Goal: Transaction & Acquisition: Purchase product/service

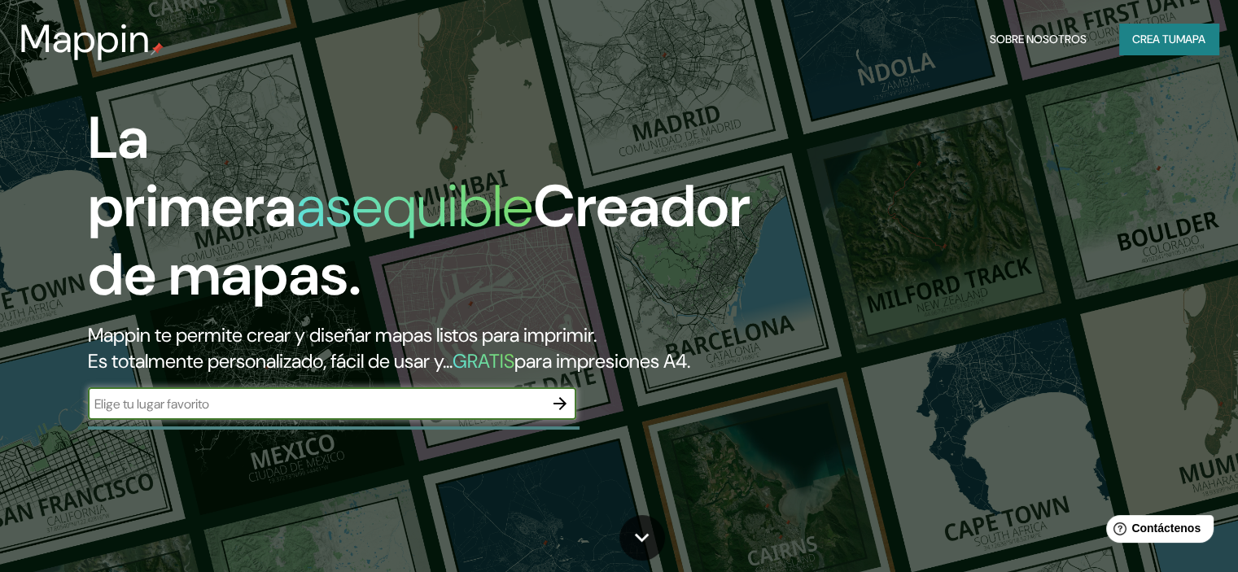
click at [289, 414] on input "text" at bounding box center [316, 404] width 456 height 19
type input "ciudad del este [GEOGRAPHIC_DATA]"
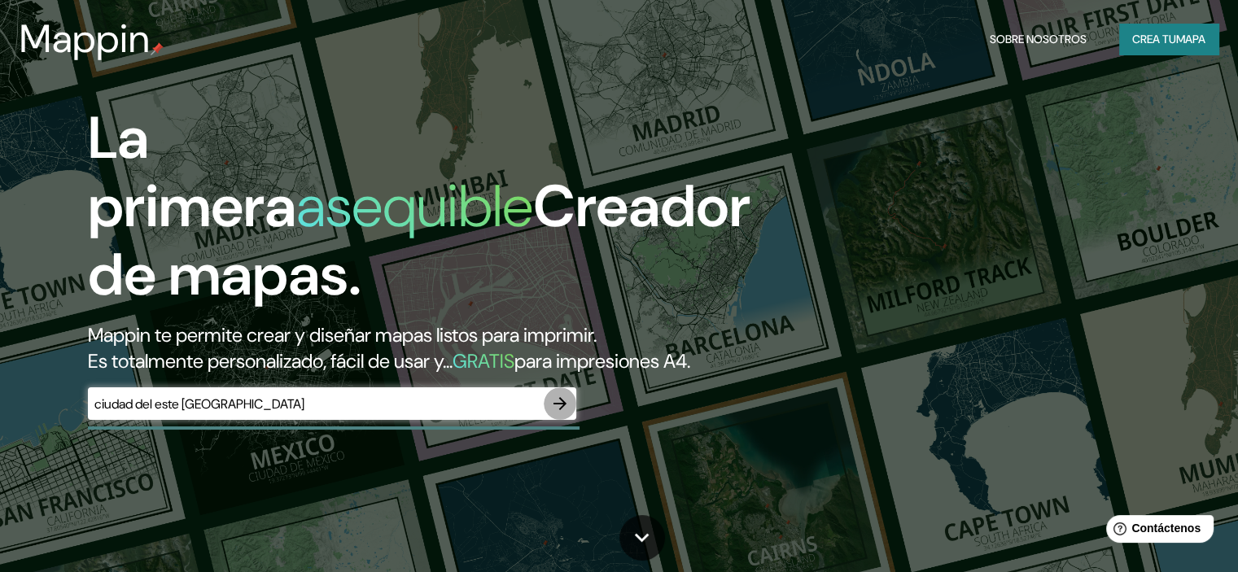
click at [559, 414] on icon "button" at bounding box center [560, 404] width 20 height 20
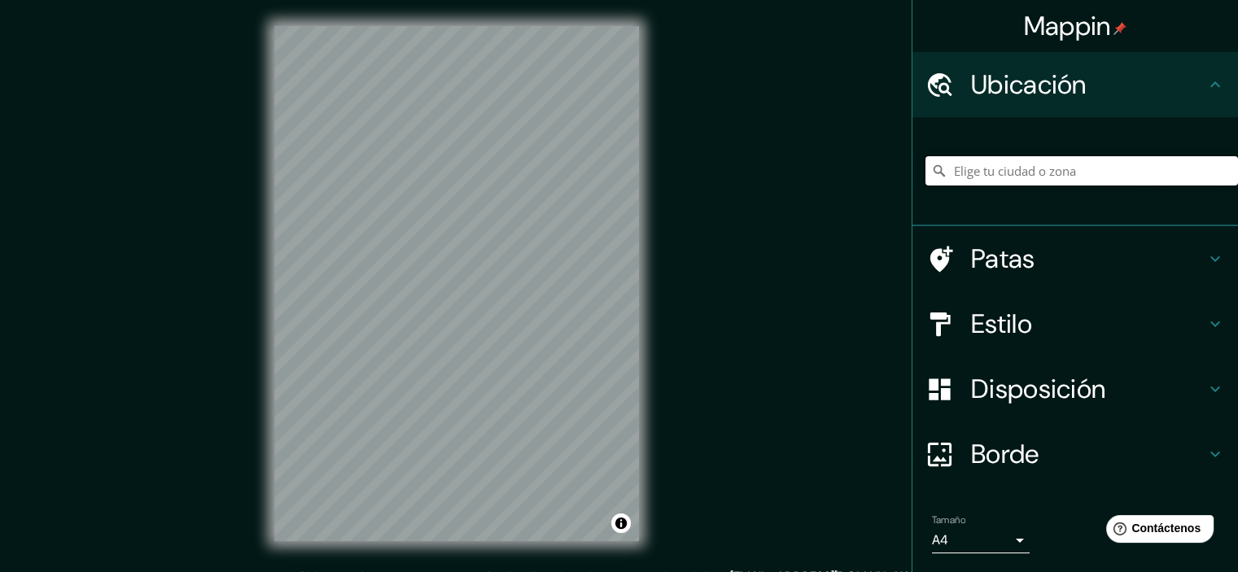
click at [994, 173] on input "Elige tu ciudad o zona" at bounding box center [1081, 170] width 313 height 29
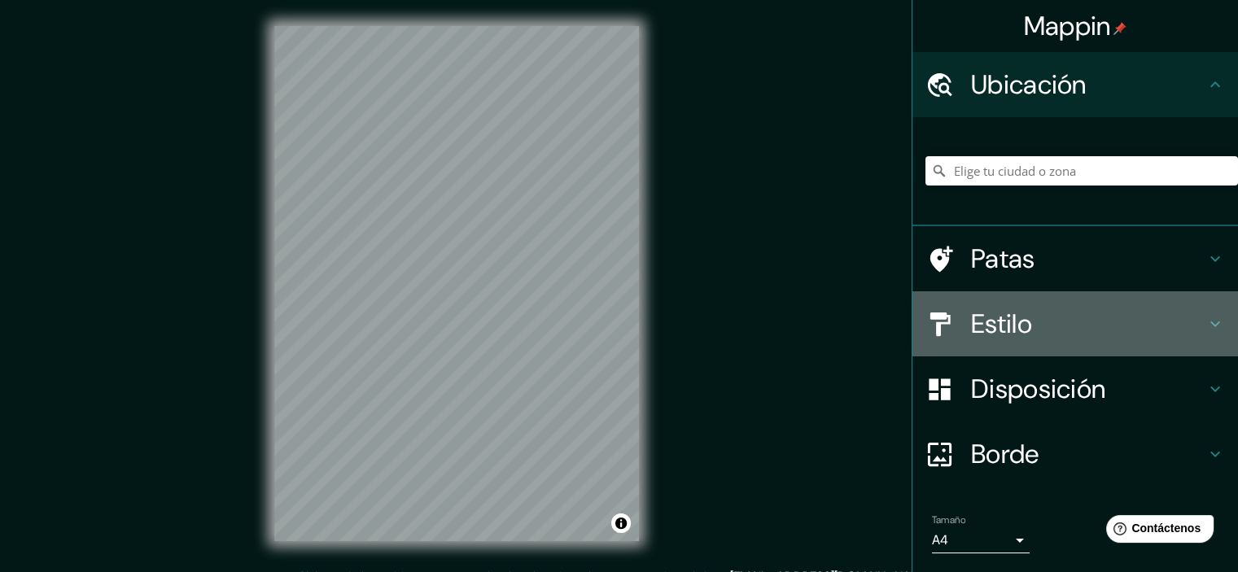
click at [1206, 323] on icon at bounding box center [1216, 324] width 20 height 20
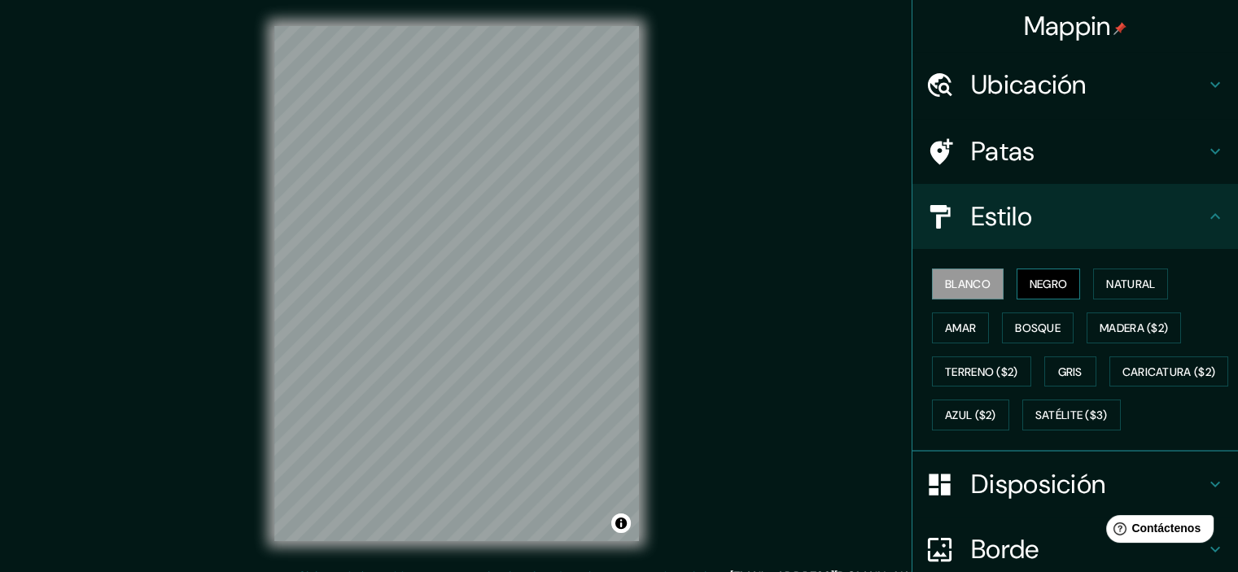
click at [1047, 282] on font "Negro" at bounding box center [1049, 284] width 38 height 15
click at [1114, 281] on font "Natural" at bounding box center [1130, 284] width 49 height 15
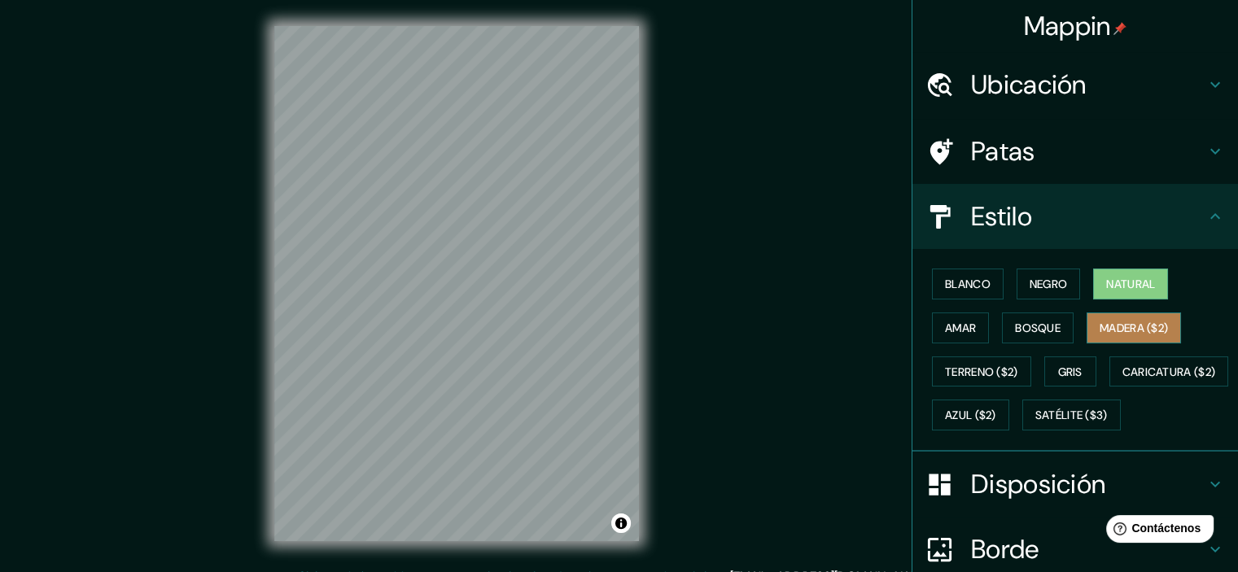
click at [1101, 335] on font "Madera ($2)" at bounding box center [1134, 328] width 68 height 15
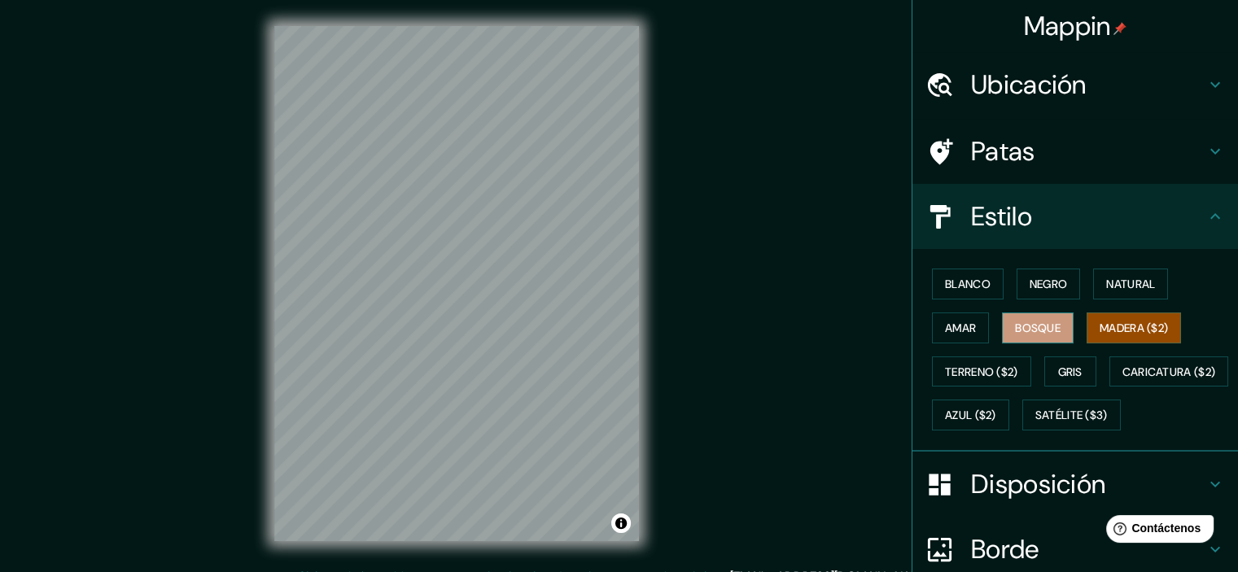
click at [1026, 326] on font "Bosque" at bounding box center [1038, 328] width 46 height 15
click at [956, 335] on font "Amar" at bounding box center [960, 327] width 31 height 21
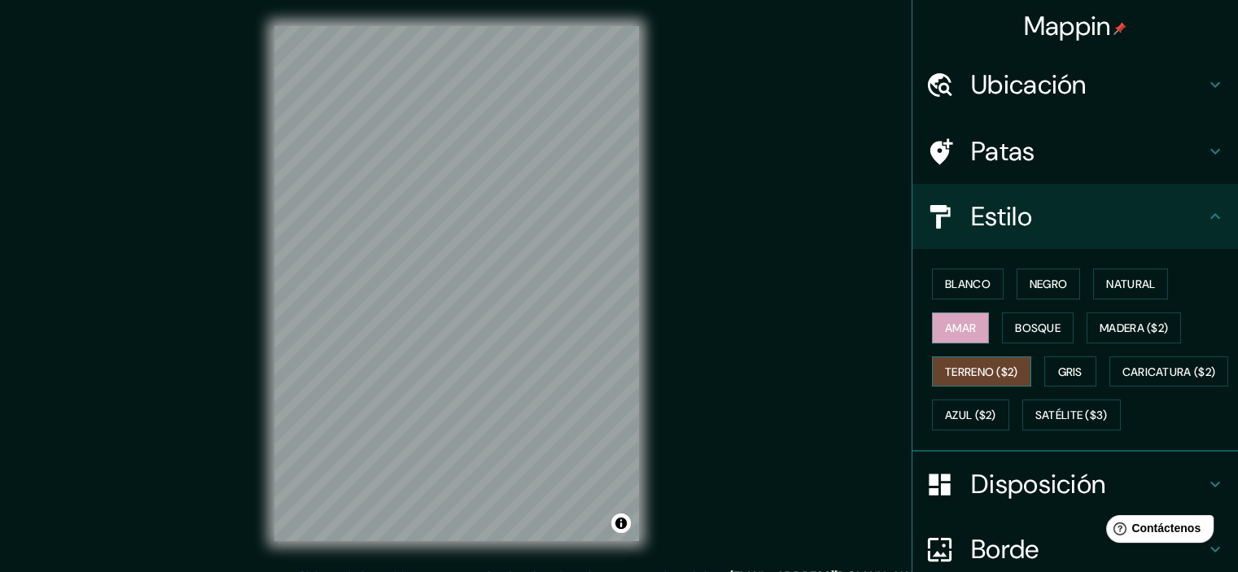
click at [971, 374] on font "Terreno ($2)" at bounding box center [981, 372] width 73 height 15
click at [1065, 369] on font "Gris" at bounding box center [1070, 372] width 24 height 15
click at [1009, 435] on div "Blanco Negro Natural Amar Bosque Madera ($2) Terreno ($2) Gris Caricatura ($2) …" at bounding box center [1081, 349] width 313 height 175
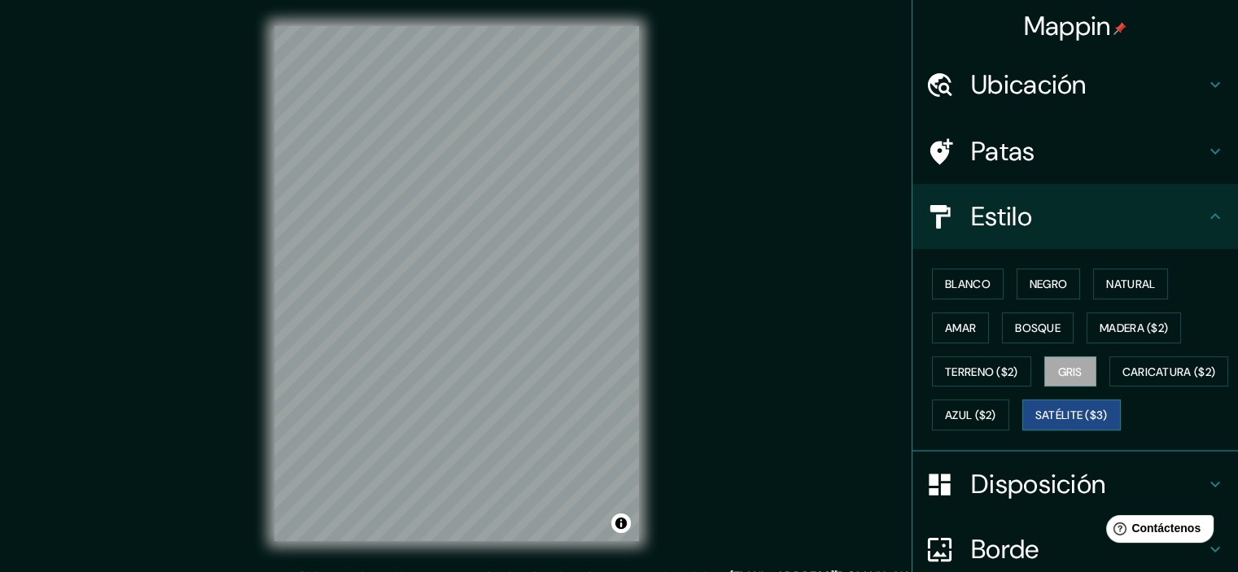
click at [1022, 431] on button "Satélite ($3)" at bounding box center [1071, 415] width 98 height 31
click at [1018, 394] on div "Blanco Negro Natural Amar Bosque Madera ($2) Terreno ($2) Gris Caricatura ($2) …" at bounding box center [1081, 349] width 313 height 175
click at [1122, 379] on font "Caricatura ($2)" at bounding box center [1169, 372] width 94 height 15
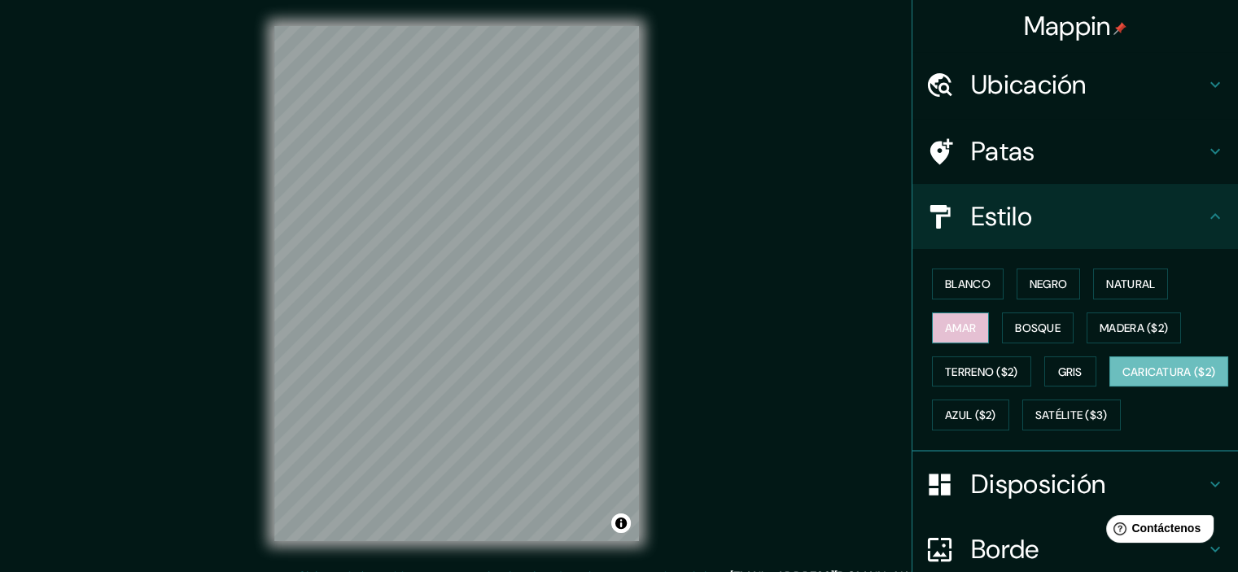
click at [960, 322] on font "Amar" at bounding box center [960, 328] width 31 height 15
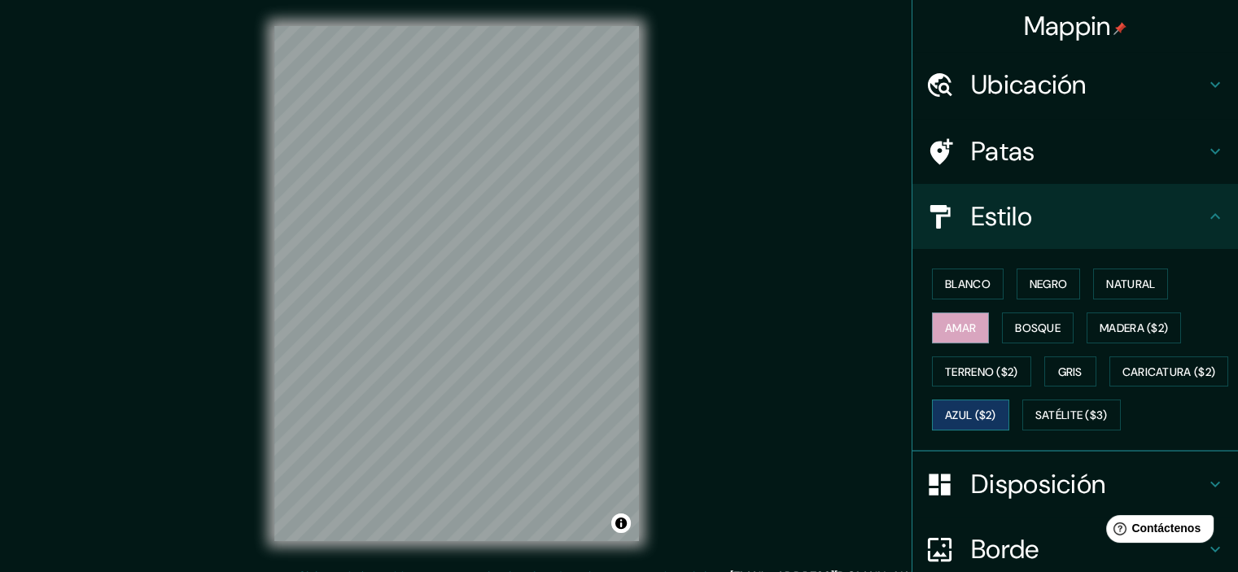
click at [1009, 401] on button "Azul ($2)" at bounding box center [970, 415] width 77 height 31
click at [1131, 333] on font "Madera ($2)" at bounding box center [1134, 328] width 68 height 15
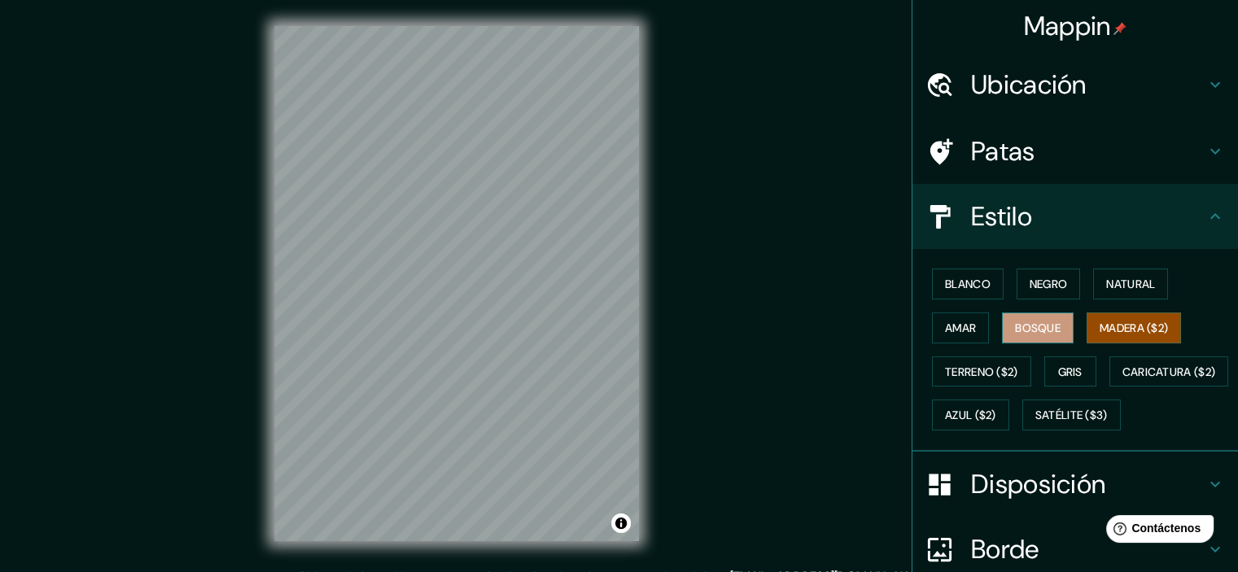
click at [1040, 335] on font "Bosque" at bounding box center [1038, 327] width 46 height 21
click at [970, 328] on button "Amar" at bounding box center [960, 328] width 57 height 31
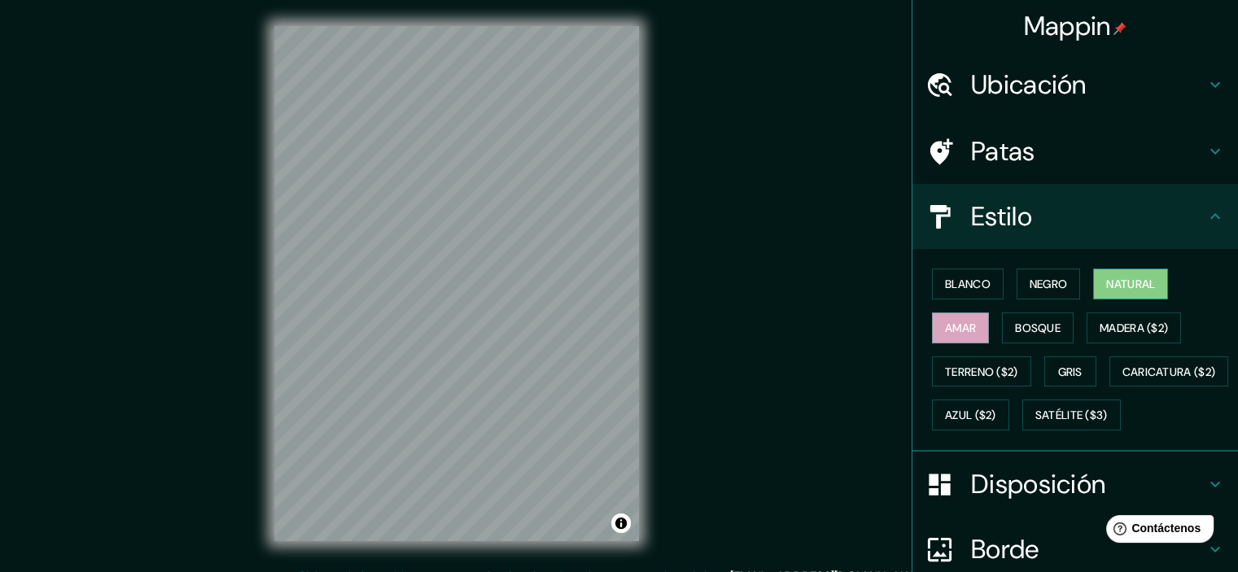
click at [1117, 284] on font "Natural" at bounding box center [1130, 284] width 49 height 15
click at [1040, 288] on font "Negro" at bounding box center [1049, 284] width 38 height 15
click at [1133, 288] on font "Natural" at bounding box center [1130, 284] width 49 height 15
click at [1030, 285] on font "Negro" at bounding box center [1049, 284] width 38 height 15
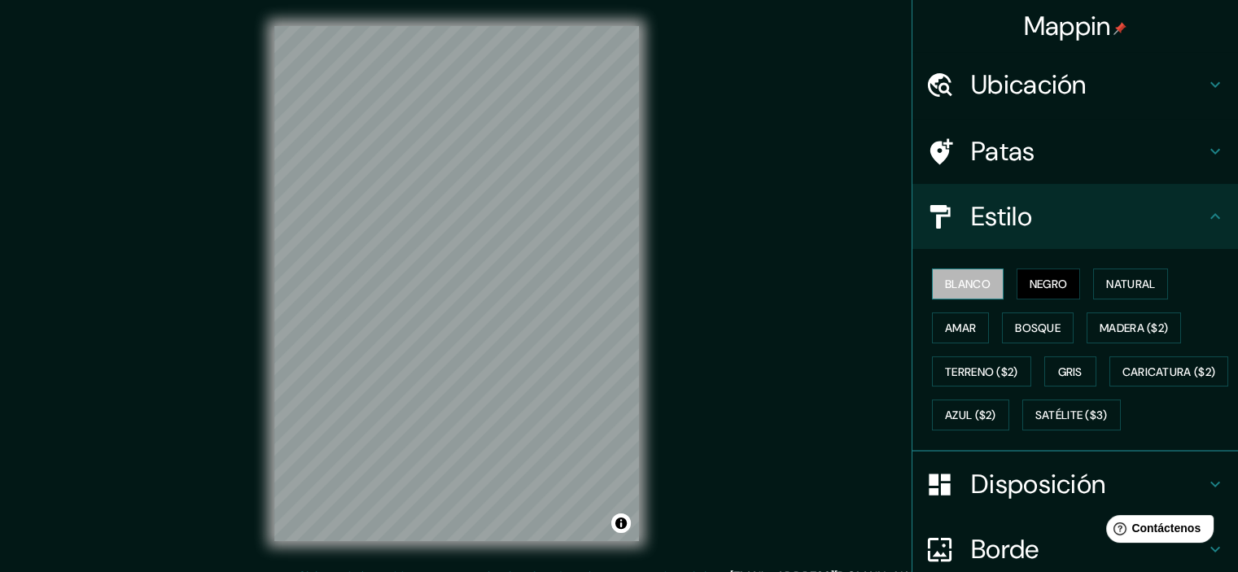
click at [978, 286] on font "Blanco" at bounding box center [968, 284] width 46 height 15
click at [1107, 282] on font "Natural" at bounding box center [1130, 284] width 49 height 15
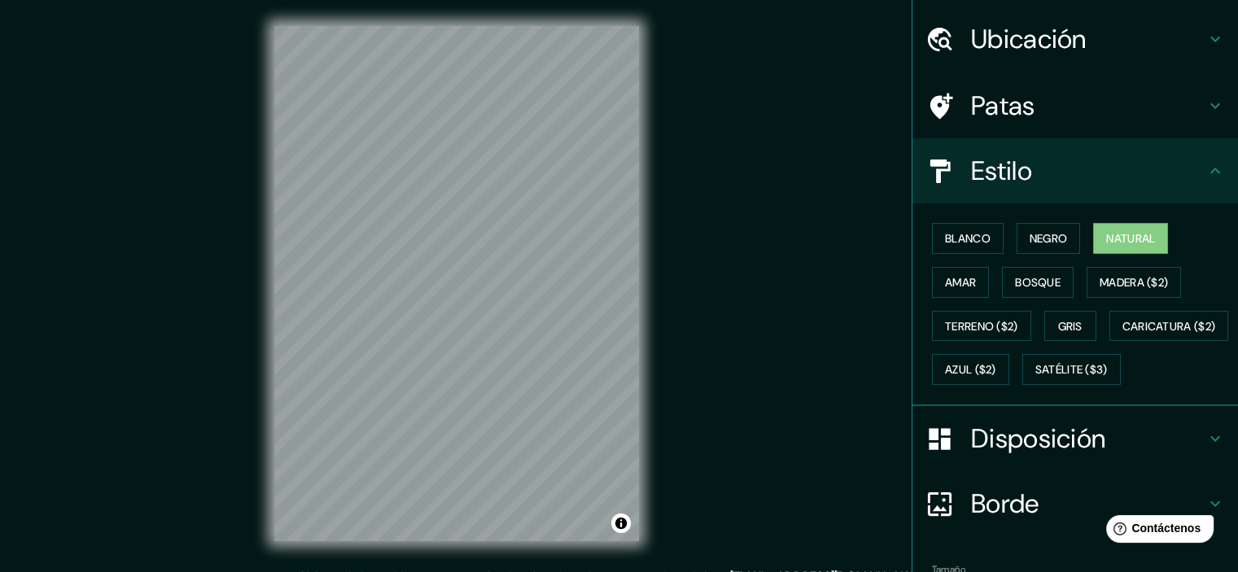
scroll to position [163, 0]
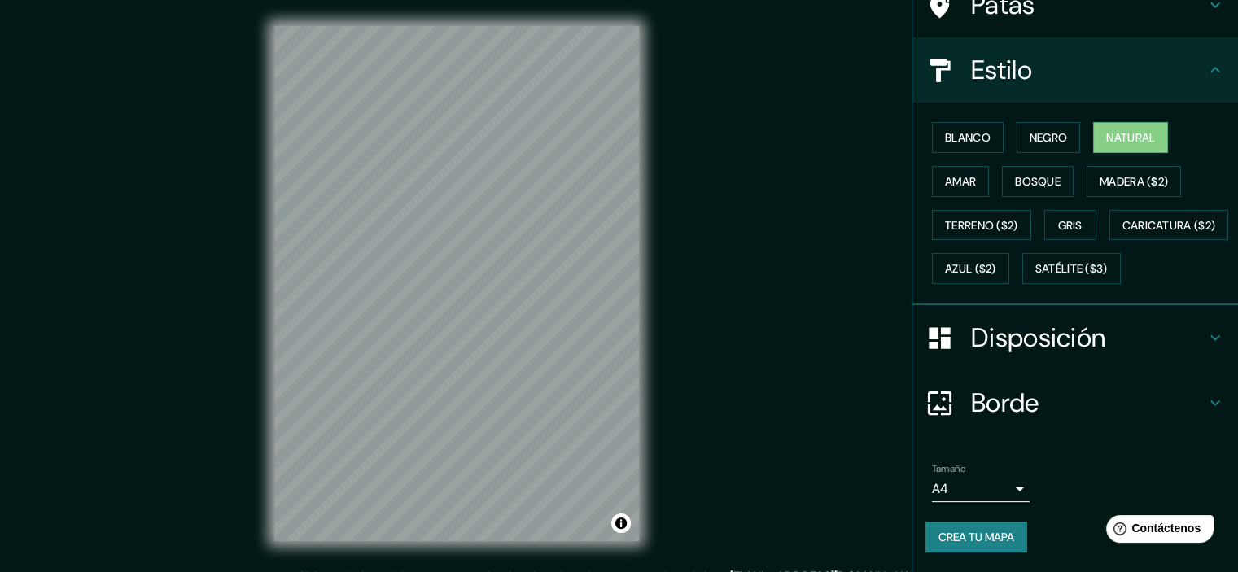
click at [1066, 348] on font "Disposición" at bounding box center [1038, 338] width 134 height 34
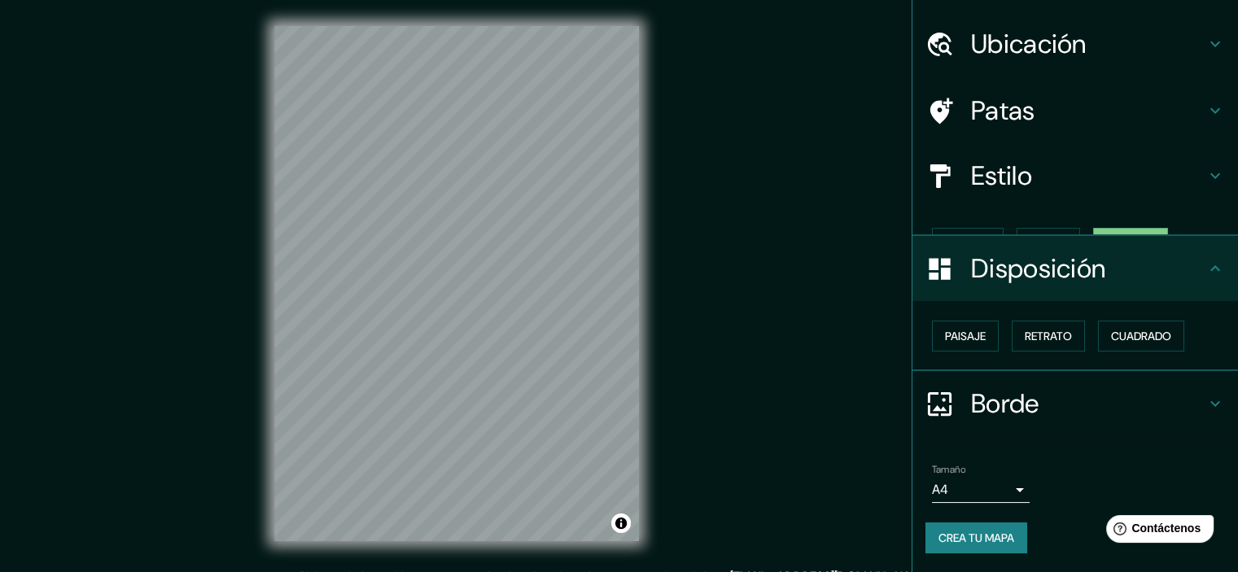
scroll to position [14, 0]
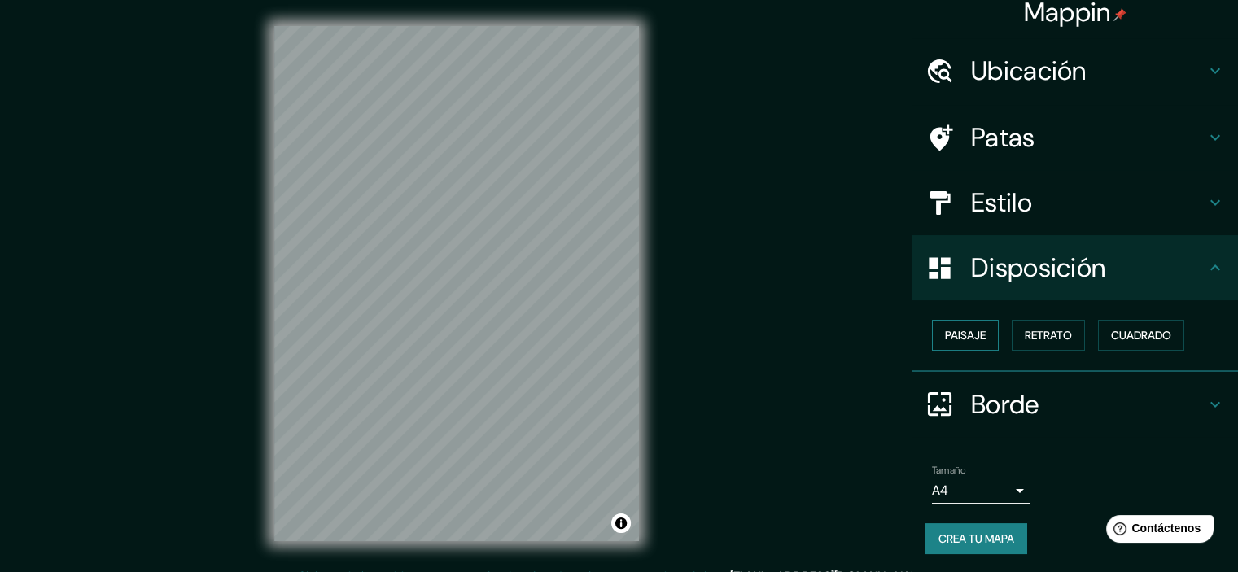
click at [977, 335] on button "Paisaje" at bounding box center [965, 335] width 67 height 31
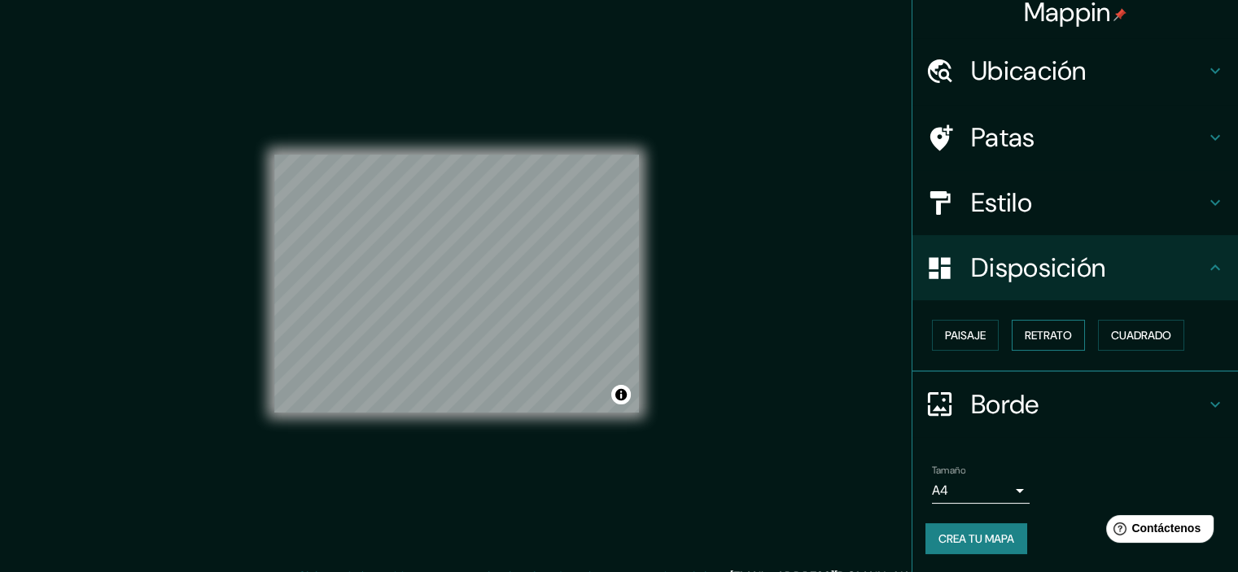
click at [1037, 332] on font "Retrato" at bounding box center [1048, 335] width 47 height 15
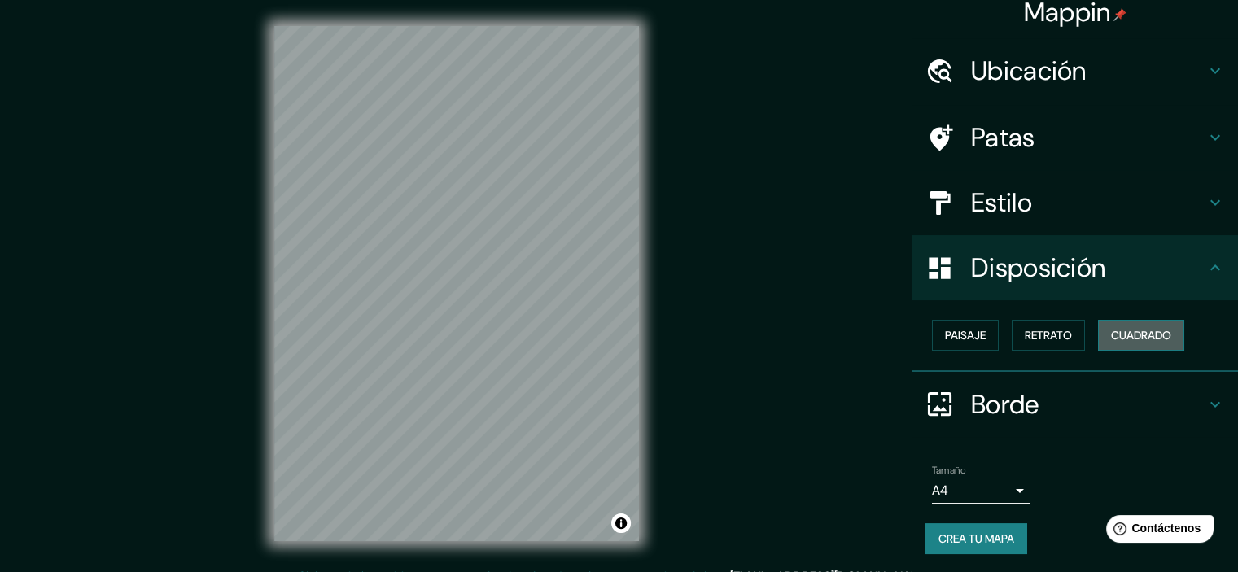
click at [1141, 331] on font "Cuadrado" at bounding box center [1141, 335] width 60 height 15
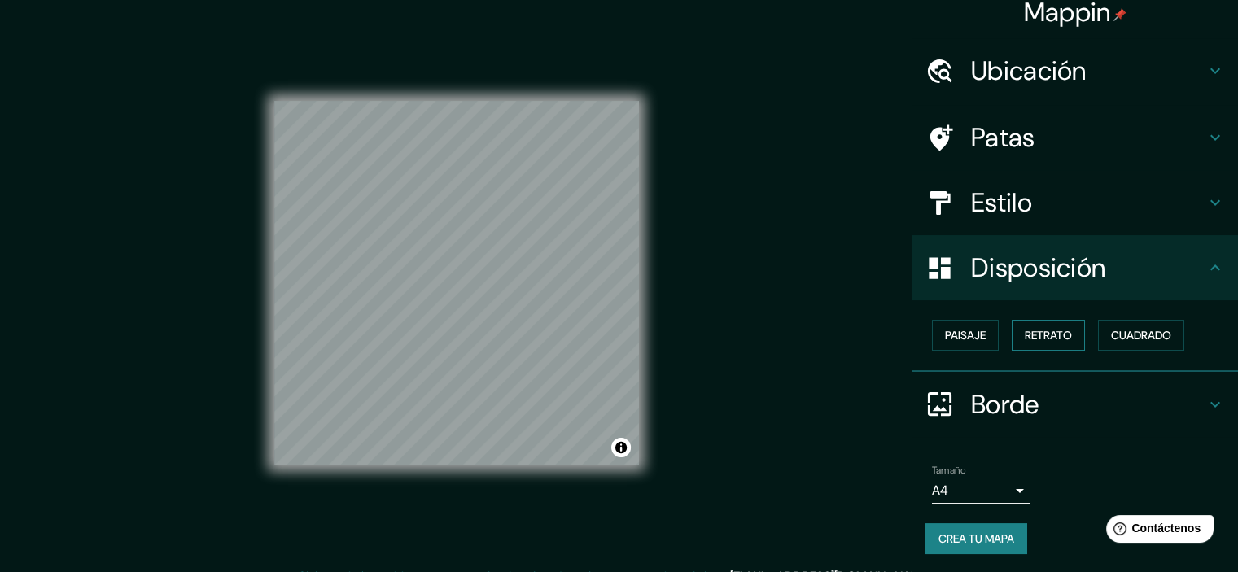
click at [1025, 336] on font "Retrato" at bounding box center [1048, 335] width 47 height 15
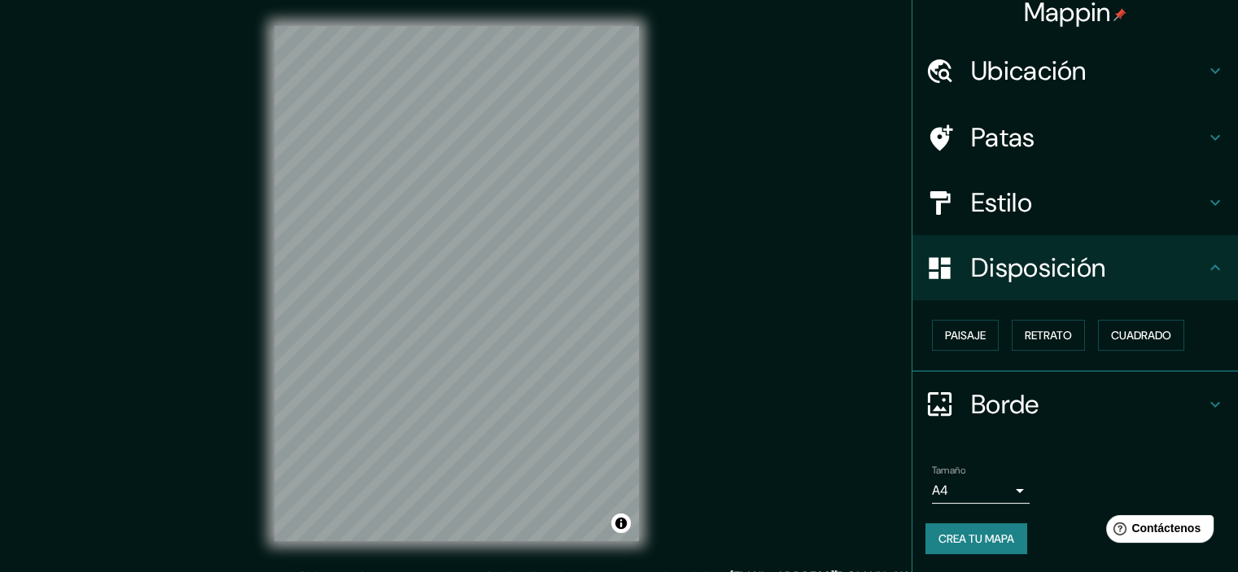
click at [1034, 150] on h4 "Patas" at bounding box center [1088, 137] width 234 height 33
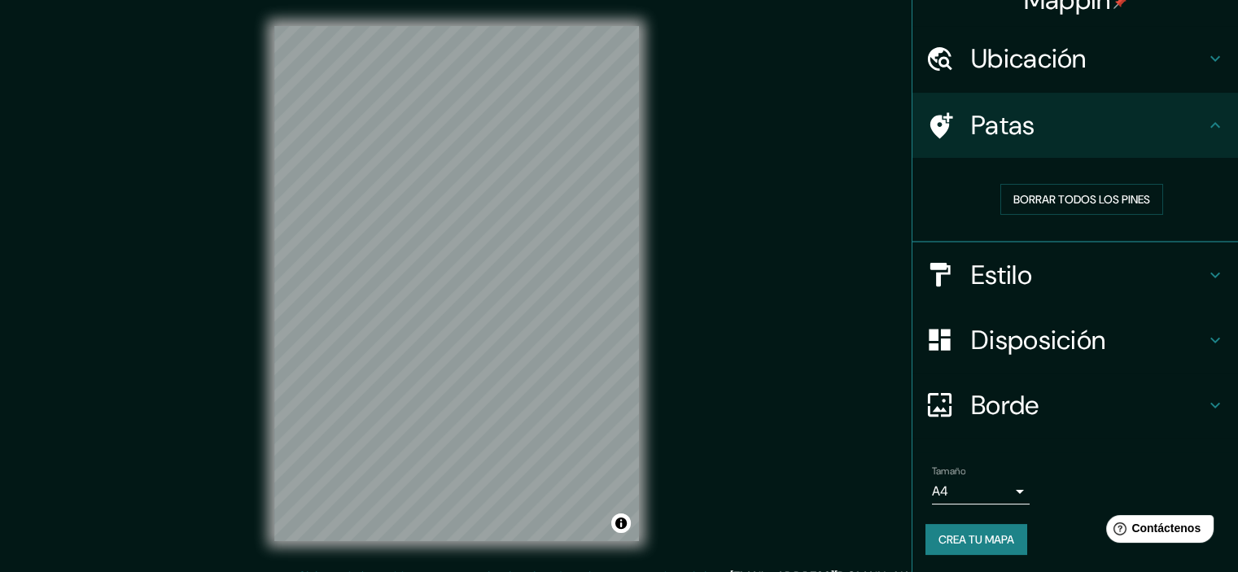
scroll to position [27, 0]
click at [1012, 489] on body "Mappin Ubicación Patas Borrar todos los pines Estilo Disposición Borde Elige un…" at bounding box center [619, 286] width 1238 height 572
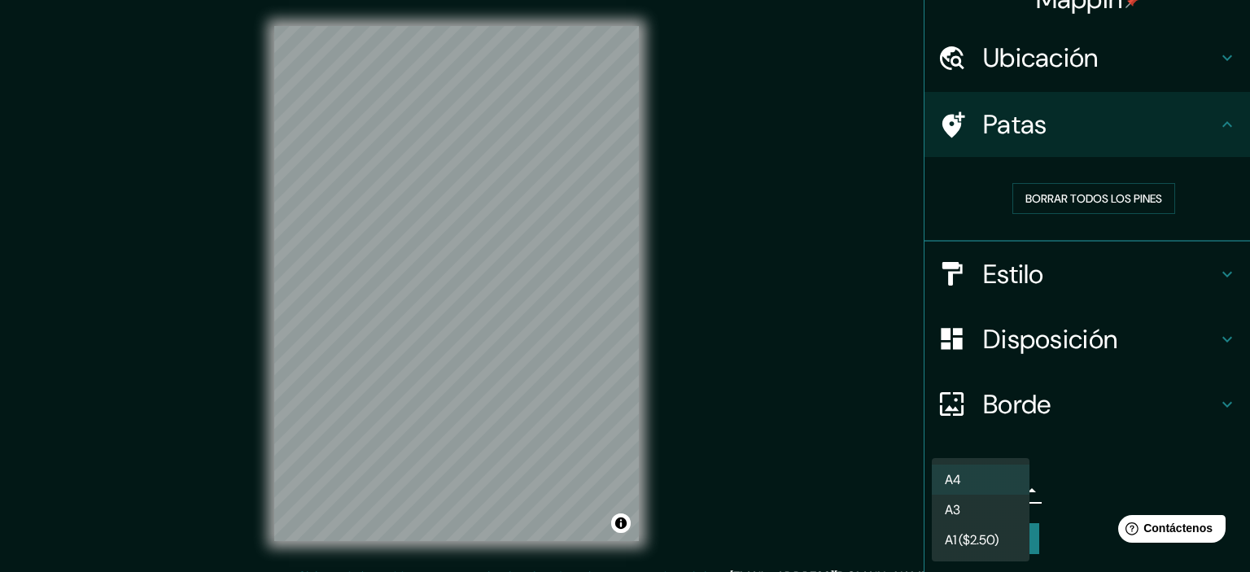
click at [1086, 441] on div at bounding box center [625, 286] width 1250 height 572
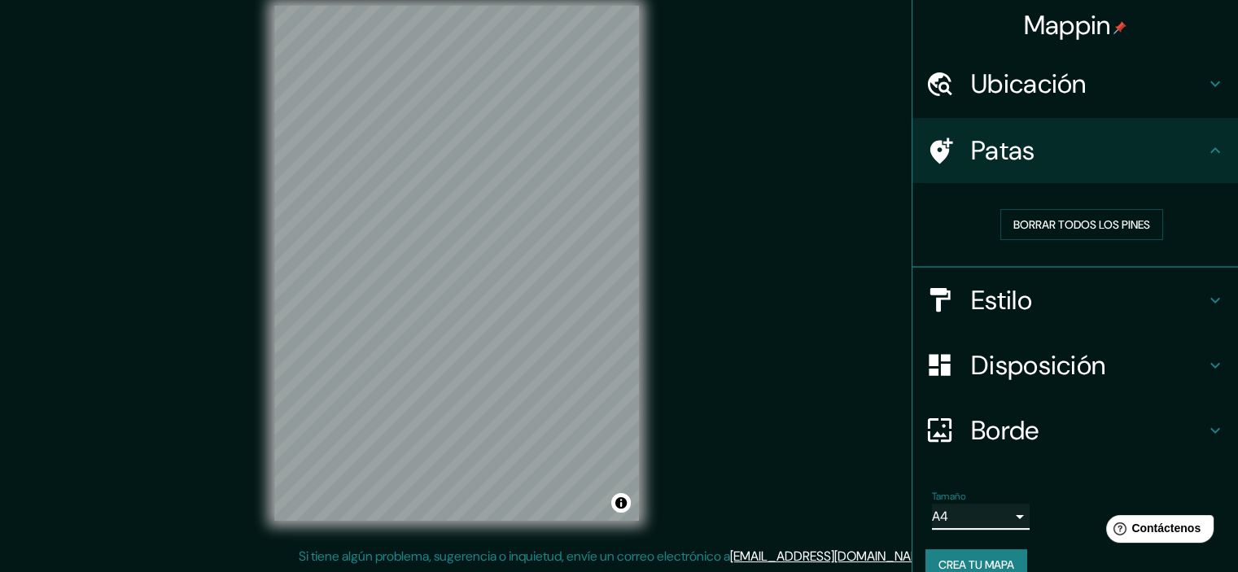
scroll to position [0, 0]
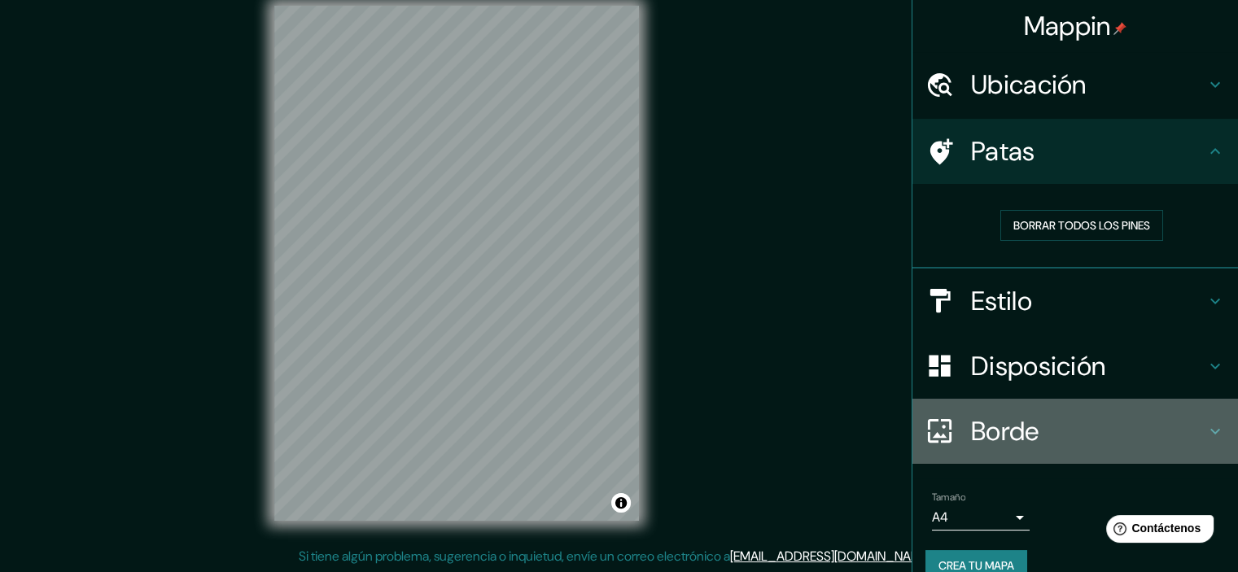
click at [997, 431] on font "Borde" at bounding box center [1005, 431] width 68 height 34
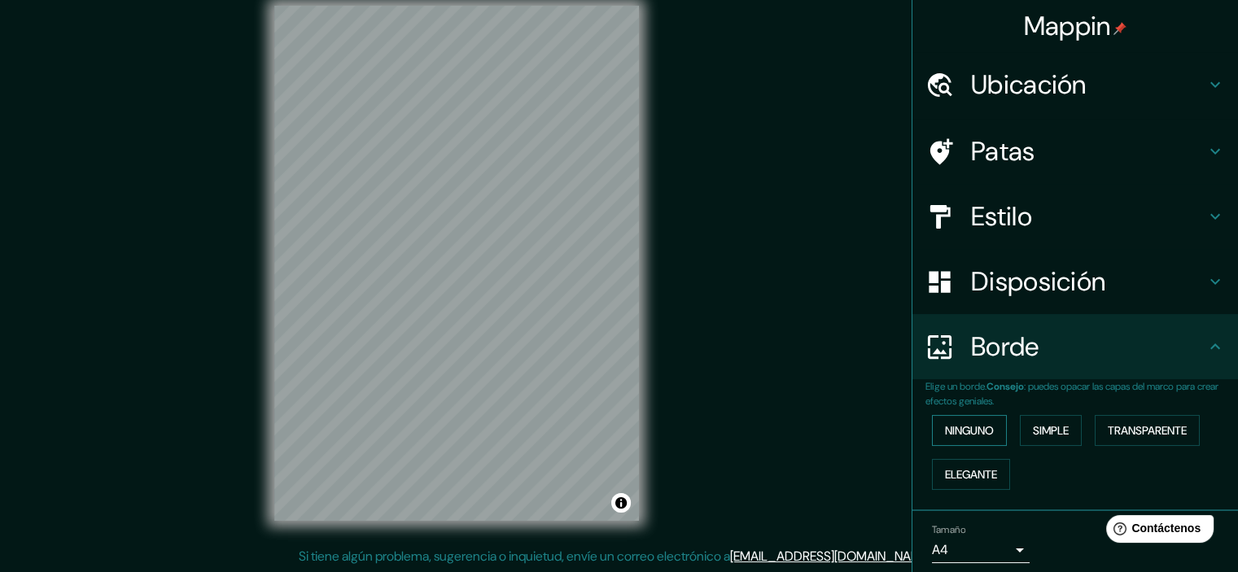
click at [965, 431] on font "Ninguno" at bounding box center [969, 430] width 49 height 15
click at [1039, 431] on font "Simple" at bounding box center [1051, 430] width 36 height 15
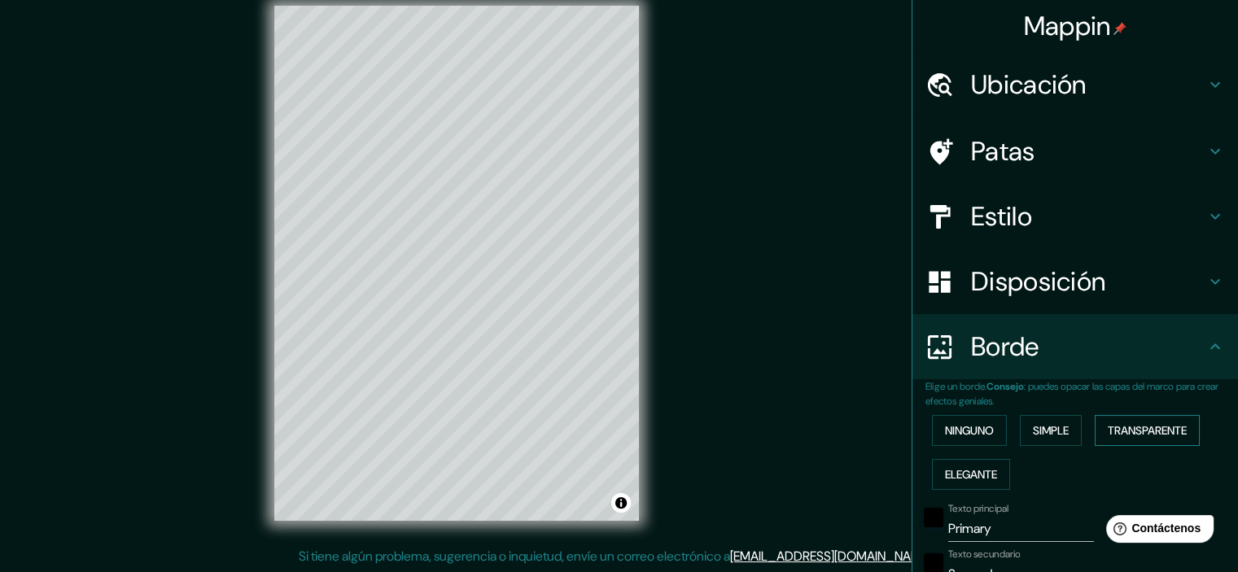
click at [1099, 432] on button "Transparente" at bounding box center [1147, 430] width 105 height 31
click at [953, 487] on button "Elegante" at bounding box center [971, 474] width 78 height 31
click at [1051, 437] on font "Simple" at bounding box center [1051, 430] width 36 height 15
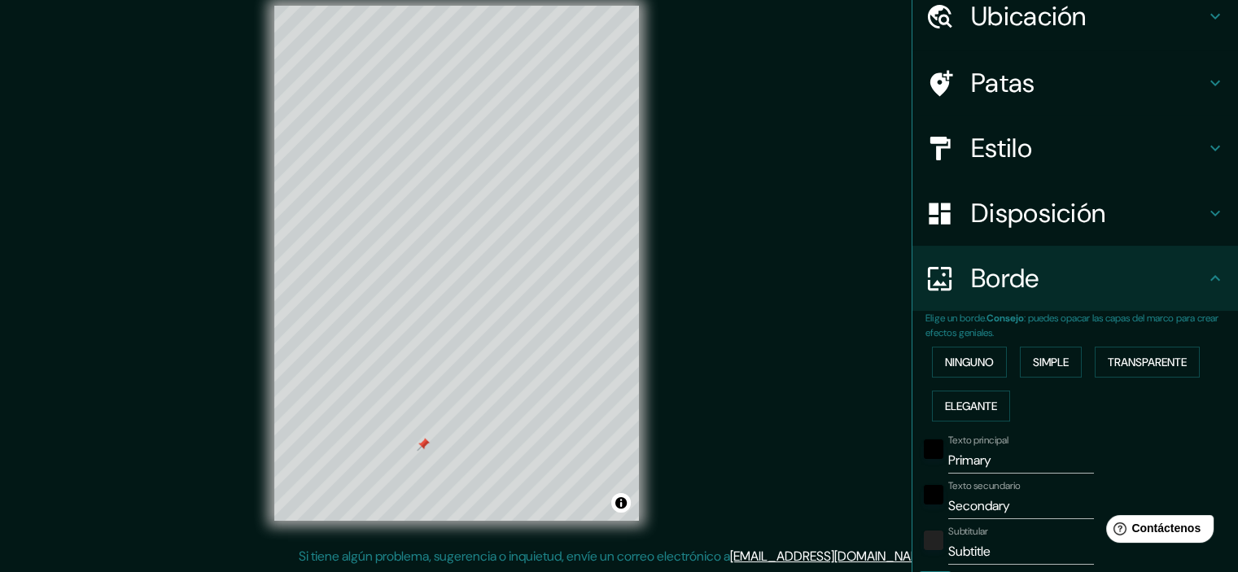
scroll to position [163, 0]
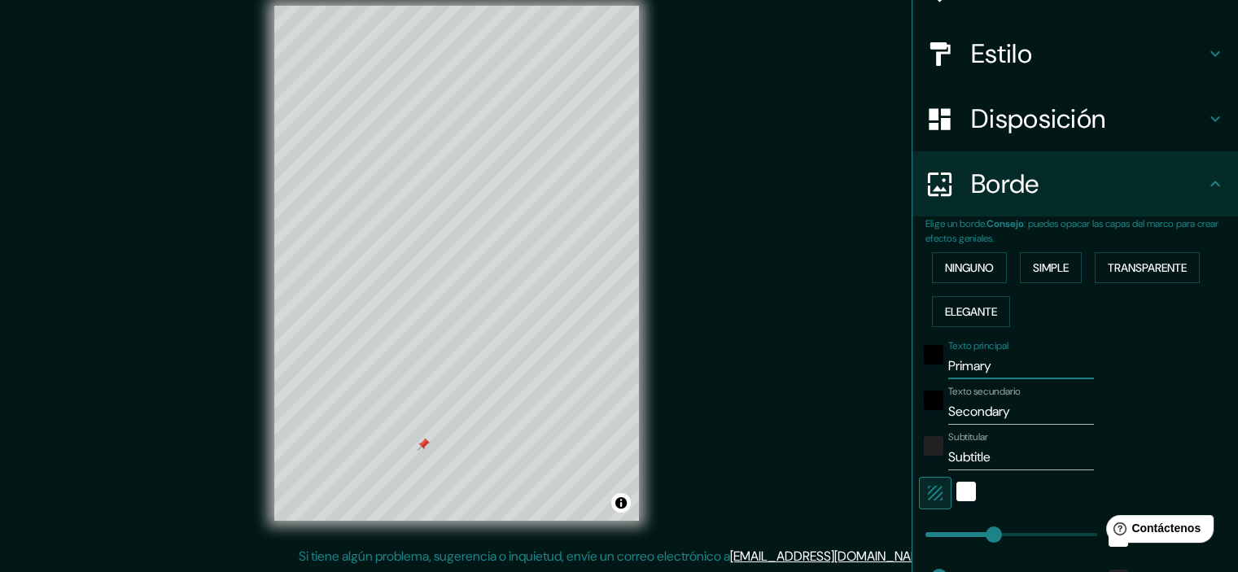
click at [990, 365] on input "Primary" at bounding box center [1021, 366] width 146 height 26
drag, startPoint x: 955, startPoint y: 370, endPoint x: 923, endPoint y: 373, distance: 31.8
click at [923, 373] on div "Texto principal Primary" at bounding box center [1052, 359] width 267 height 39
type input "B"
type input "179"
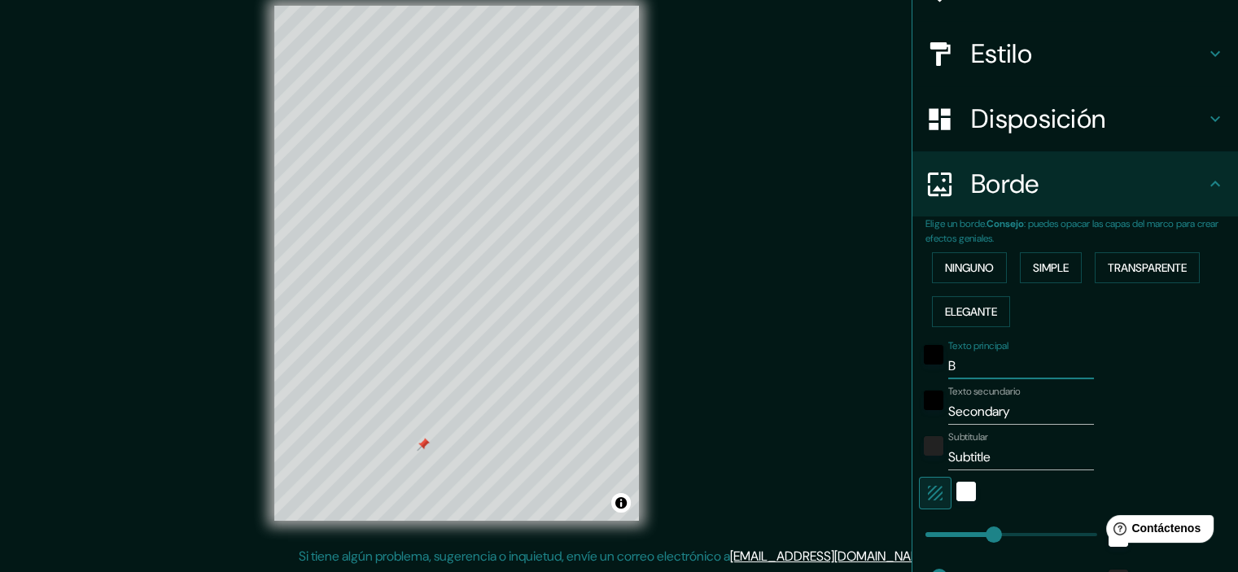
type input "36"
type input "BU"
type input "179"
type input "36"
type input "BUZ"
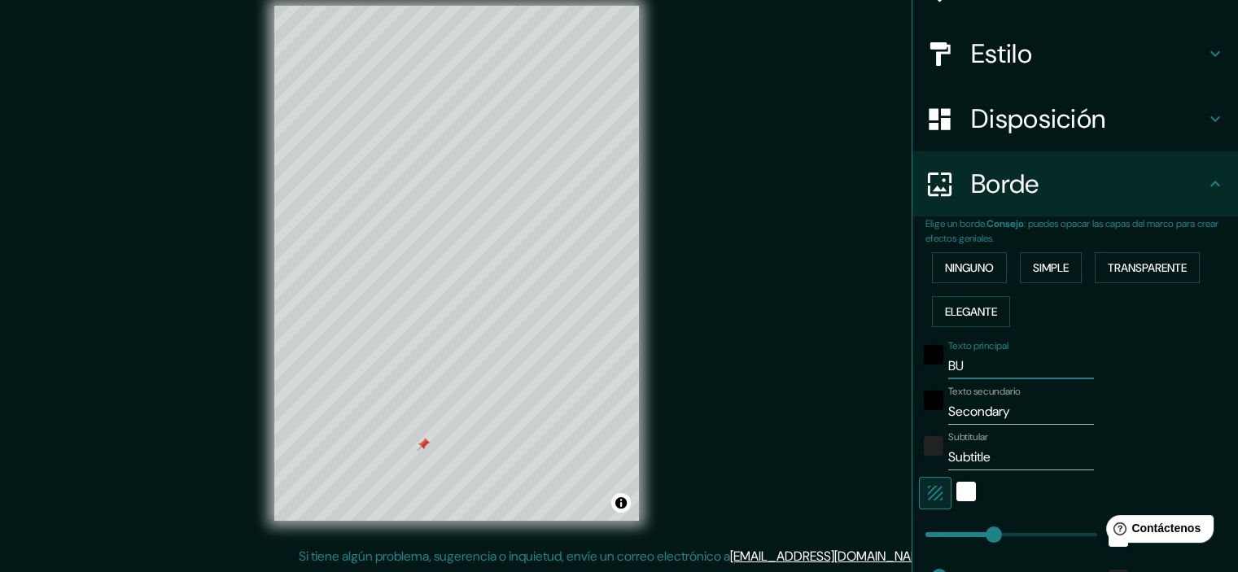
type input "179"
type input "36"
type input "BUZO"
type input "179"
type input "36"
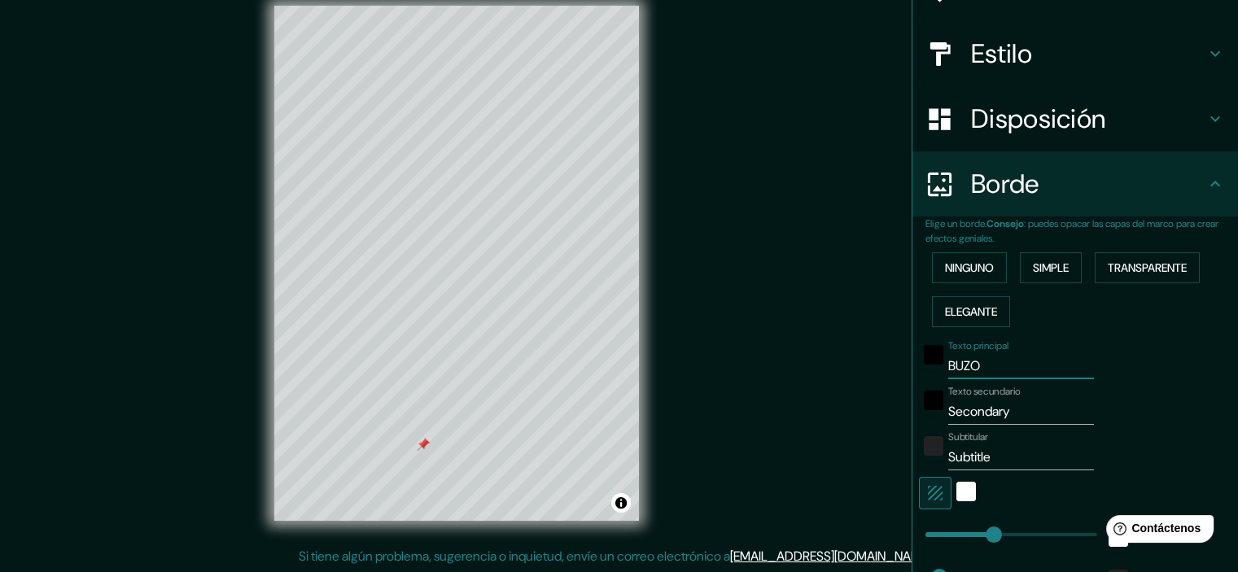
type input "BUZO"
click at [1015, 412] on input "Secondary" at bounding box center [1021, 412] width 146 height 26
drag, startPoint x: 999, startPoint y: 409, endPoint x: 938, endPoint y: 409, distance: 61.1
click at [948, 409] on input "Secondary" at bounding box center [1021, 412] width 146 height 26
type input "T"
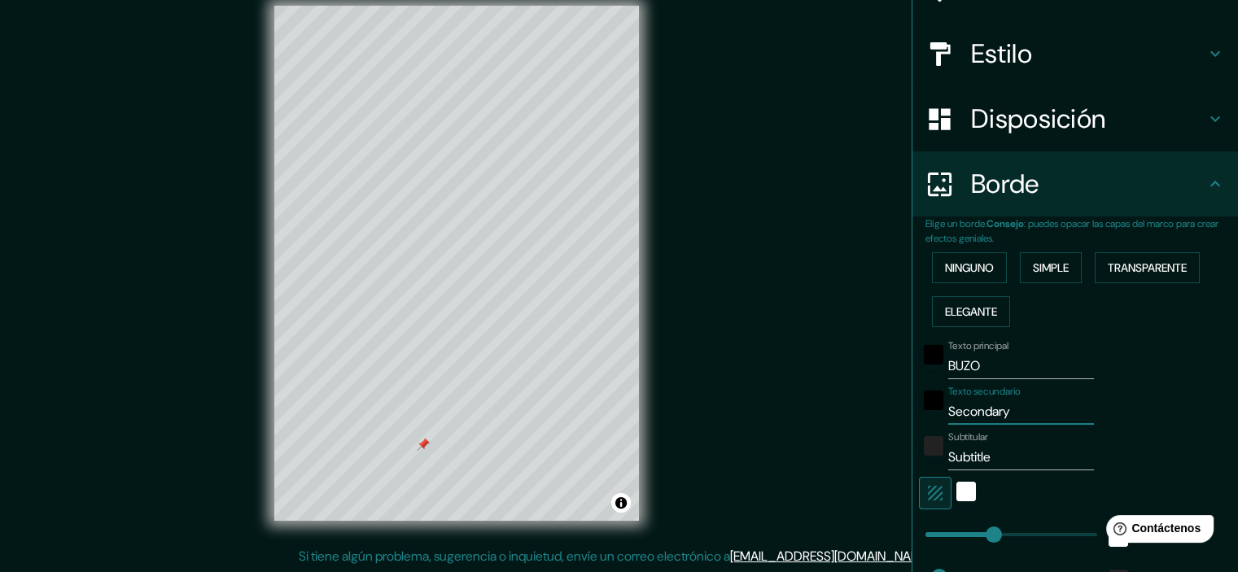
type input "179"
type input "36"
type input "To"
type input "179"
type input "36"
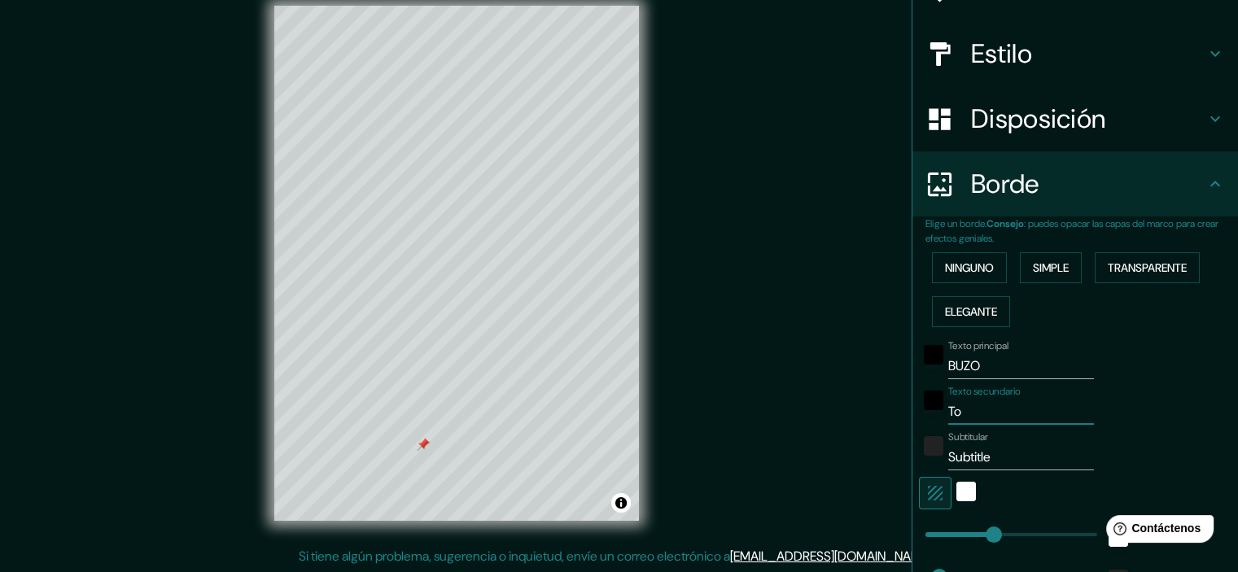
type input "Tow"
type input "179"
type input "36"
type input "[PERSON_NAME]"
type input "179"
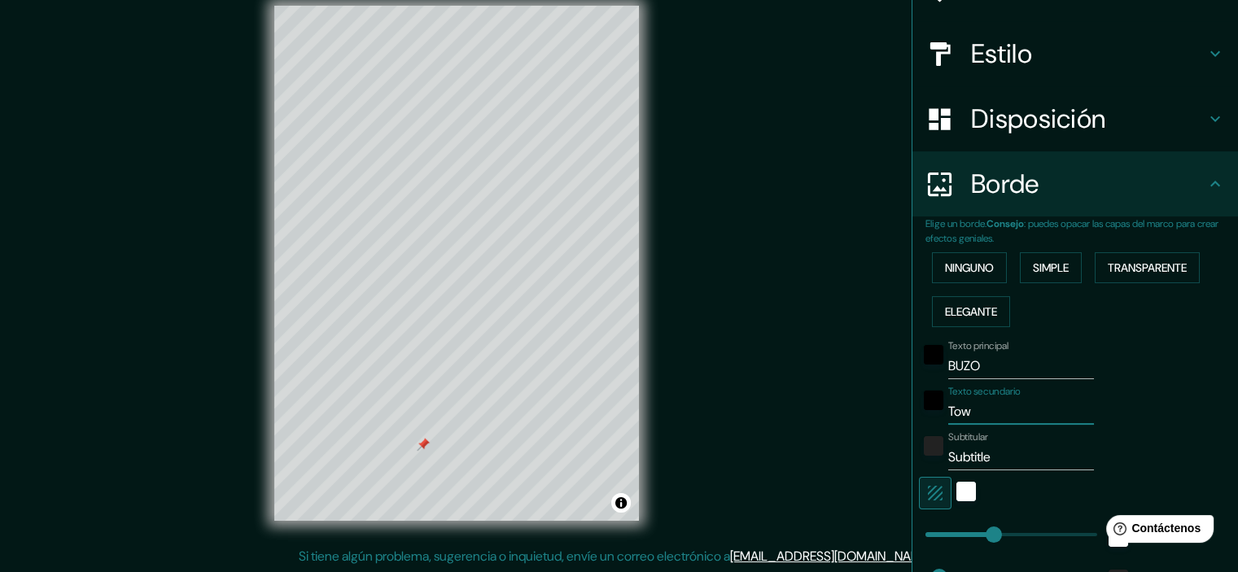
type input "36"
type input "Tower"
type input "179"
type input "36"
type input "Tower"
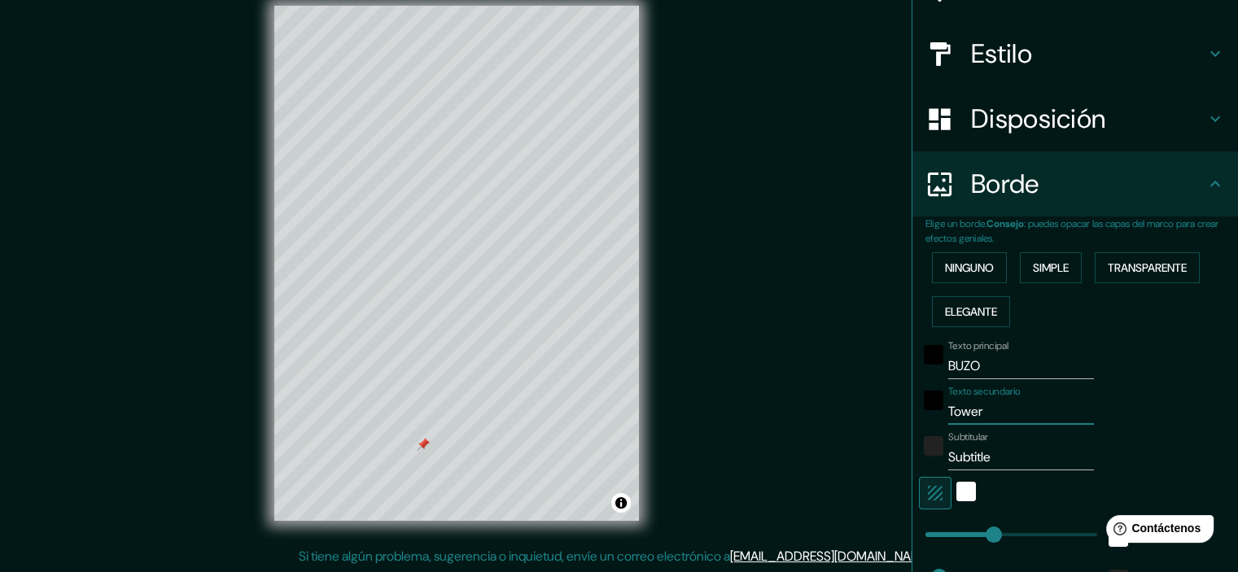
click at [1011, 461] on input "Subtitle" at bounding box center [1021, 457] width 146 height 26
drag, startPoint x: 1005, startPoint y: 462, endPoint x: 932, endPoint y: 469, distance: 73.6
click at [932, 469] on div "Subtitular Subtitle" at bounding box center [1052, 450] width 267 height 39
type input "u"
type input "179"
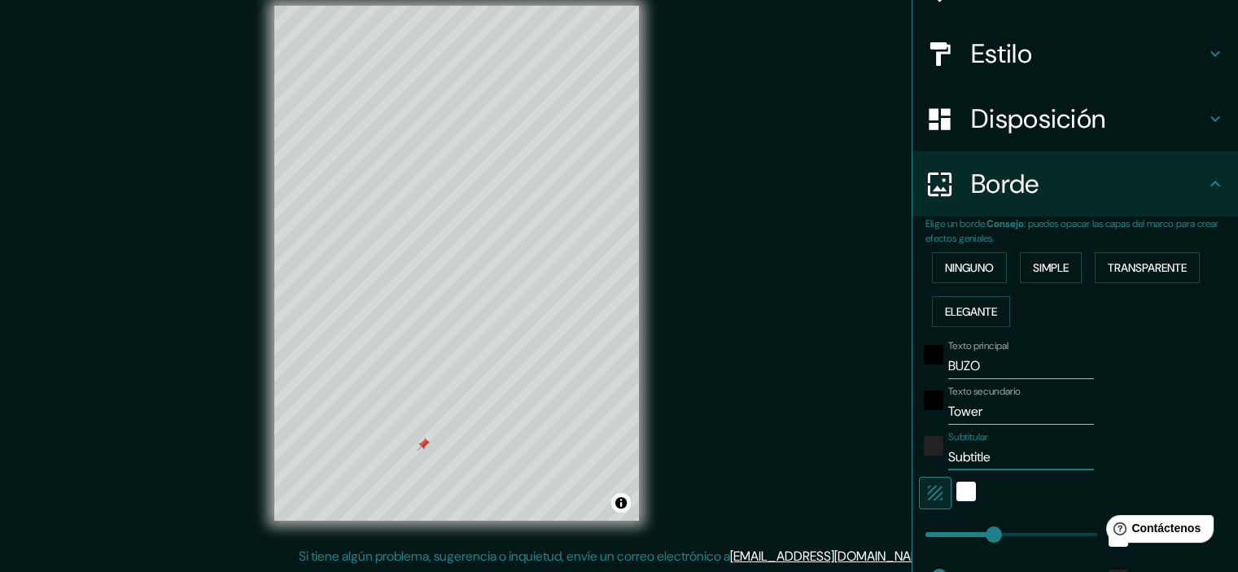
type input "36"
type input "ub"
type input "179"
type input "36"
type input "ubi"
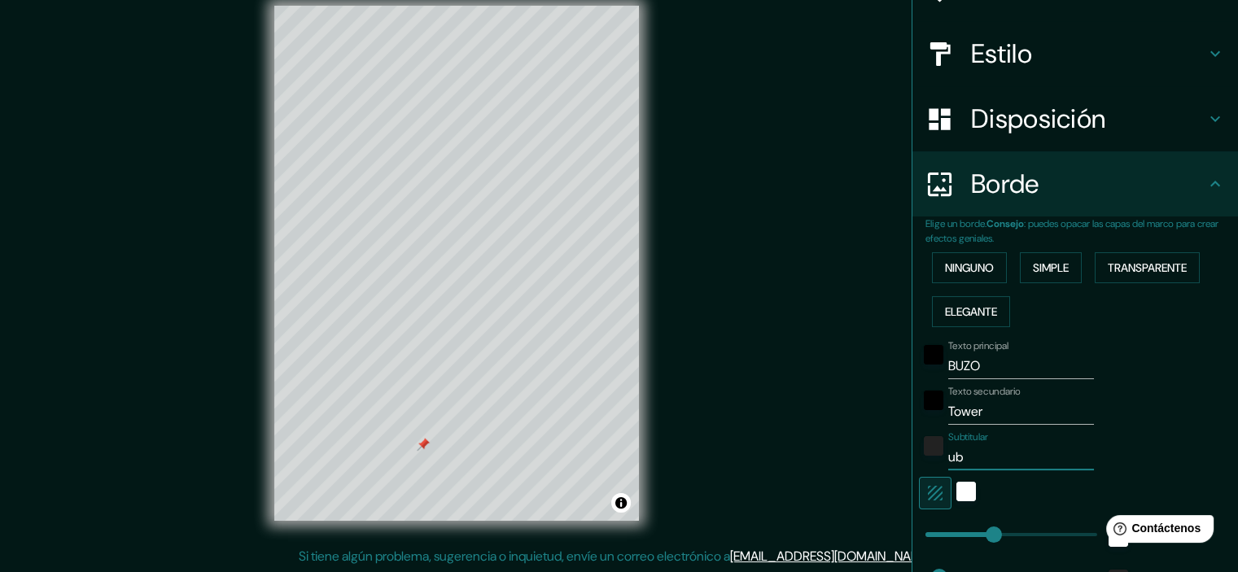
type input "179"
type input "36"
type input "ubica"
type input "179"
type input "36"
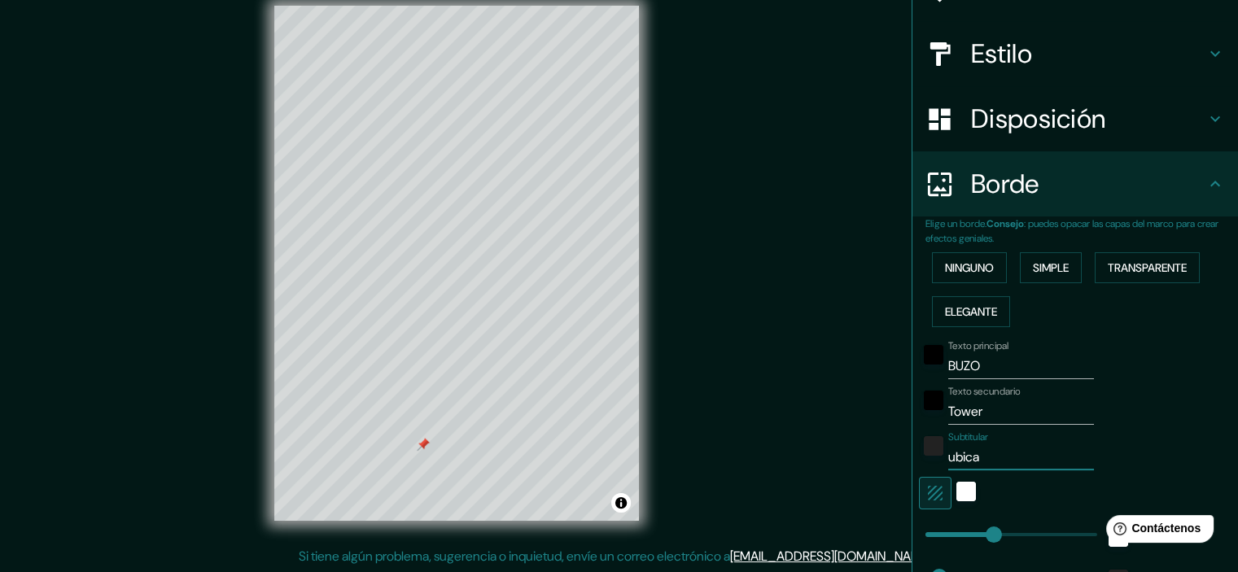
type input "ubicac"
type input "179"
type input "36"
type input "ubicaci"
type input "179"
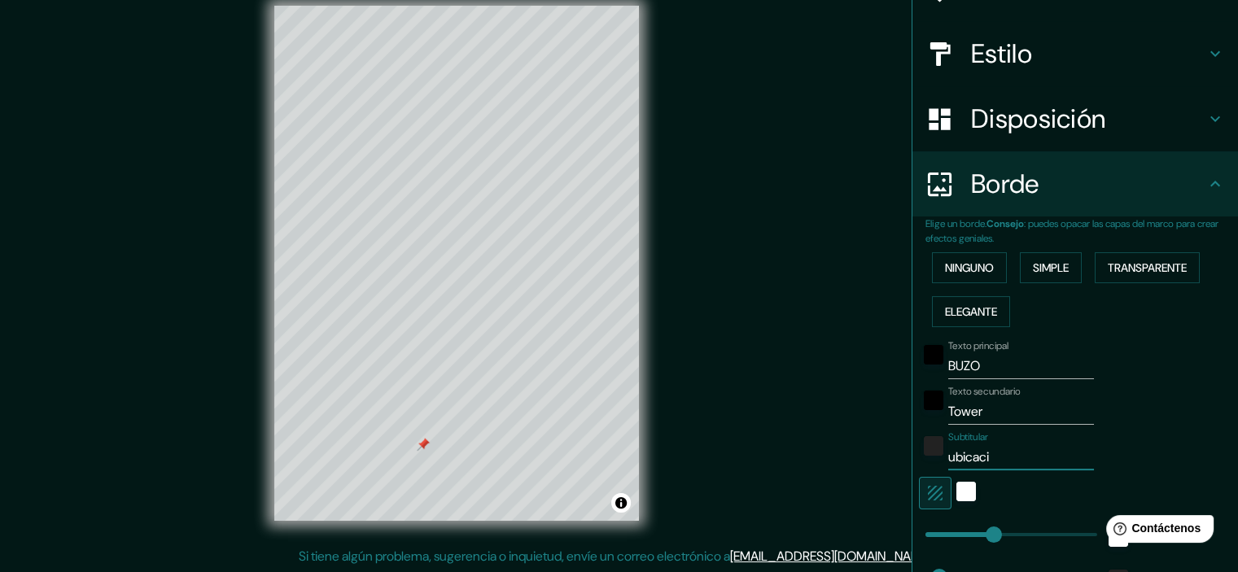
type input "36"
type input "ubicació"
type input "179"
type input "36"
click at [948, 452] on input "ubicació" at bounding box center [1021, 457] width 146 height 26
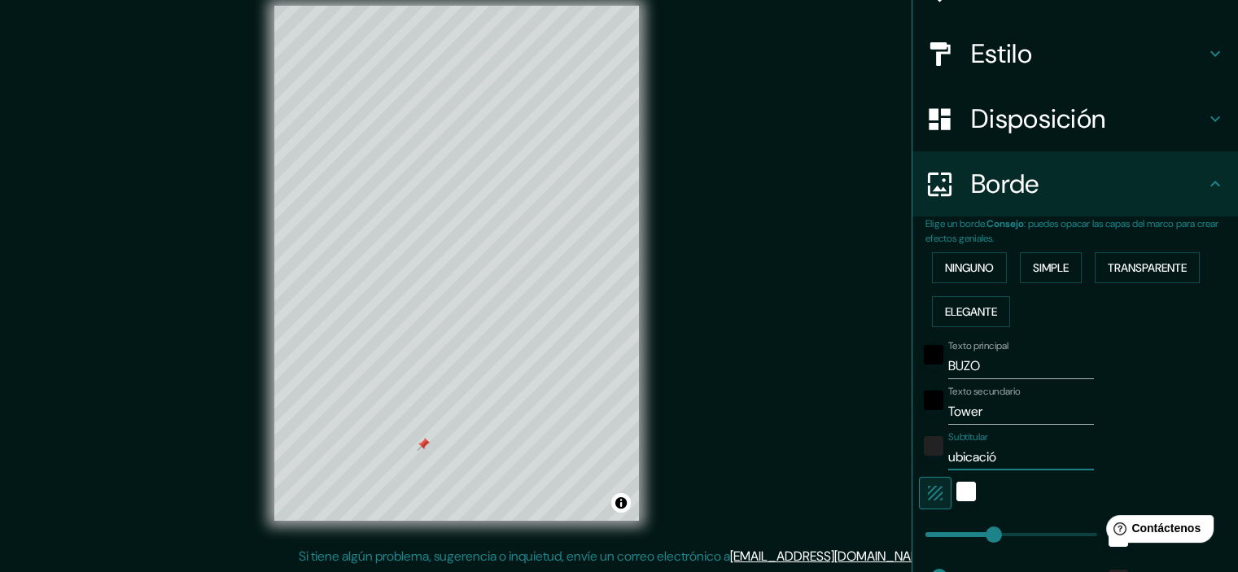
type input "bicació"
type input "179"
type input "36"
type input "ubicació"
type input "179"
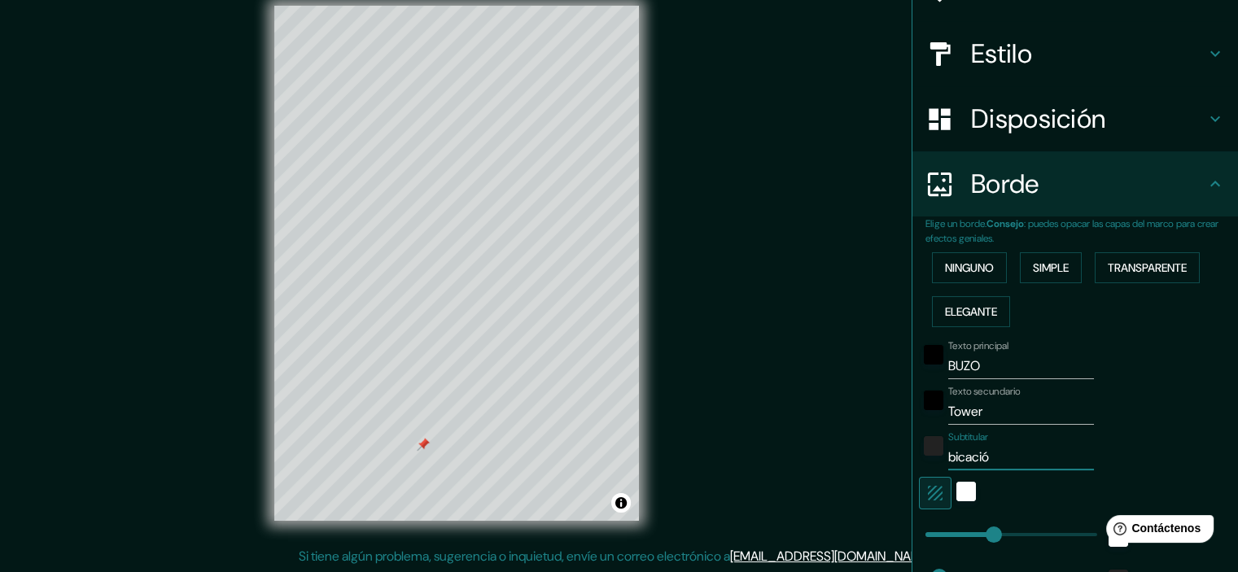
type input "36"
type input "bicació"
type input "179"
type input "36"
type input "Ubicació"
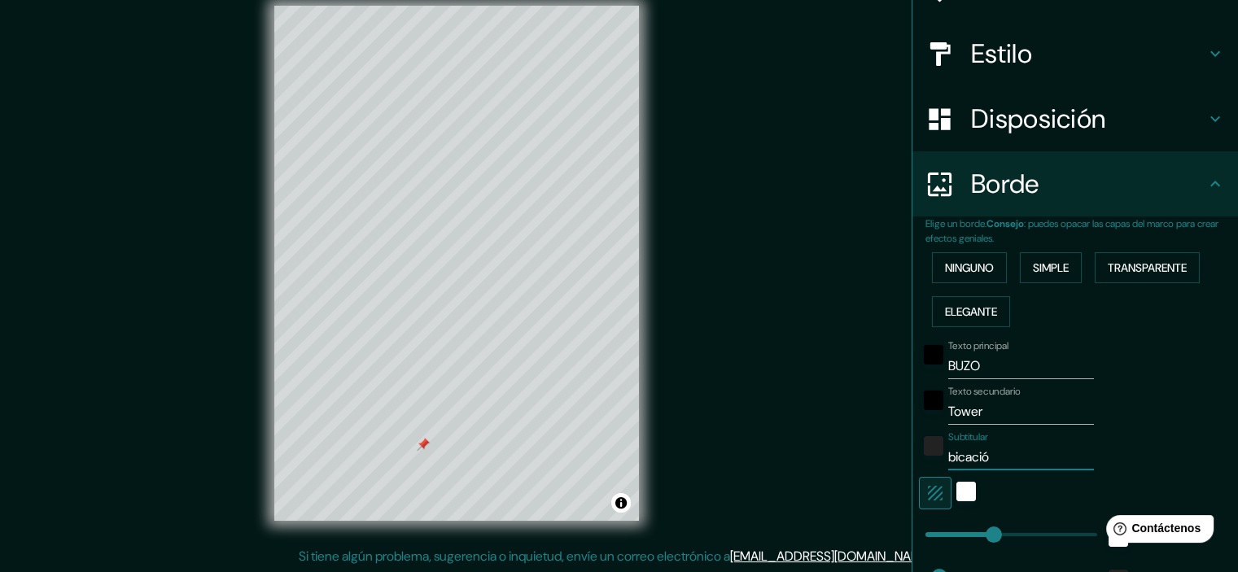
type input "179"
type input "36"
click at [998, 459] on input "Ubicació" at bounding box center [1021, 457] width 146 height 26
type input "Ubicación"
type input "179"
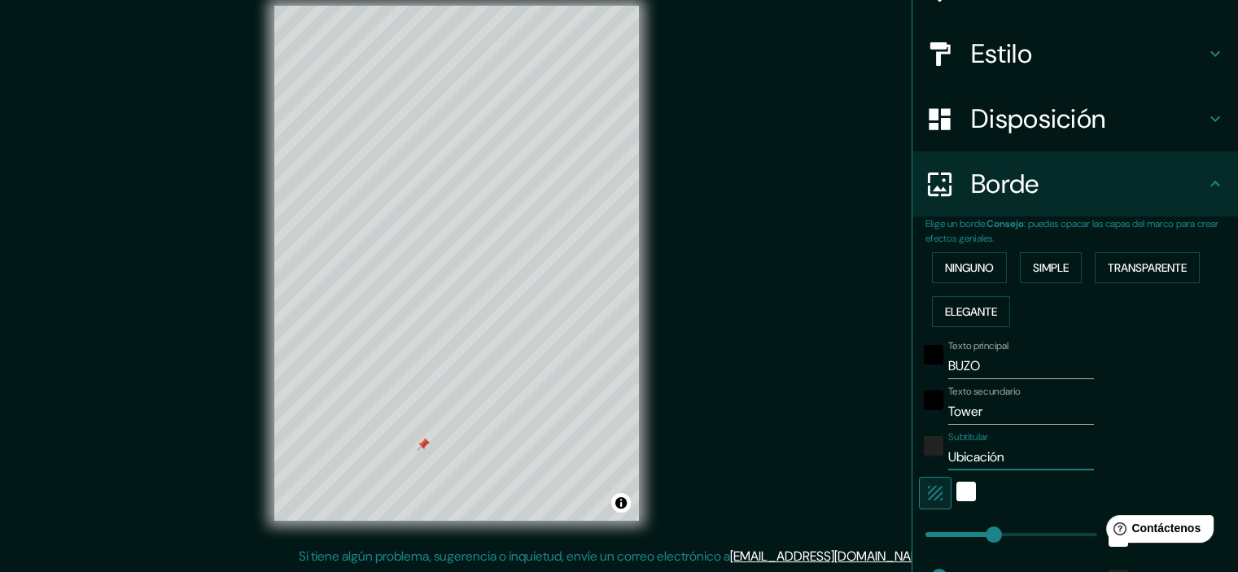
type input "36"
type input "179"
type input "Ubicación"
click at [956, 492] on div "blanco" at bounding box center [966, 492] width 20 height 20
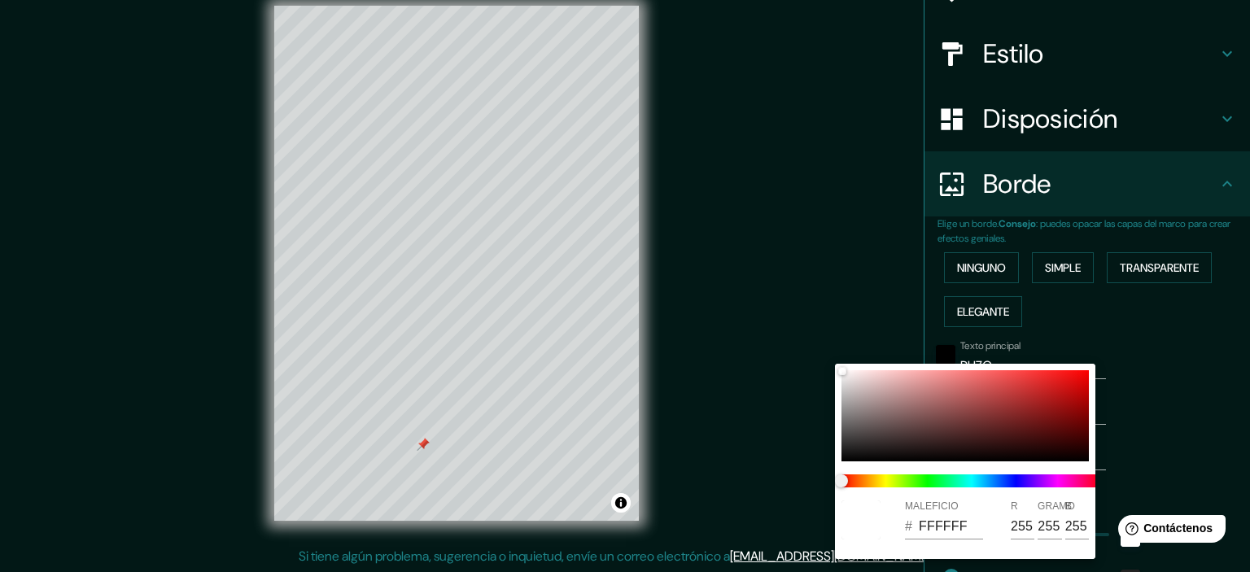
click at [1149, 449] on div at bounding box center [625, 286] width 1250 height 572
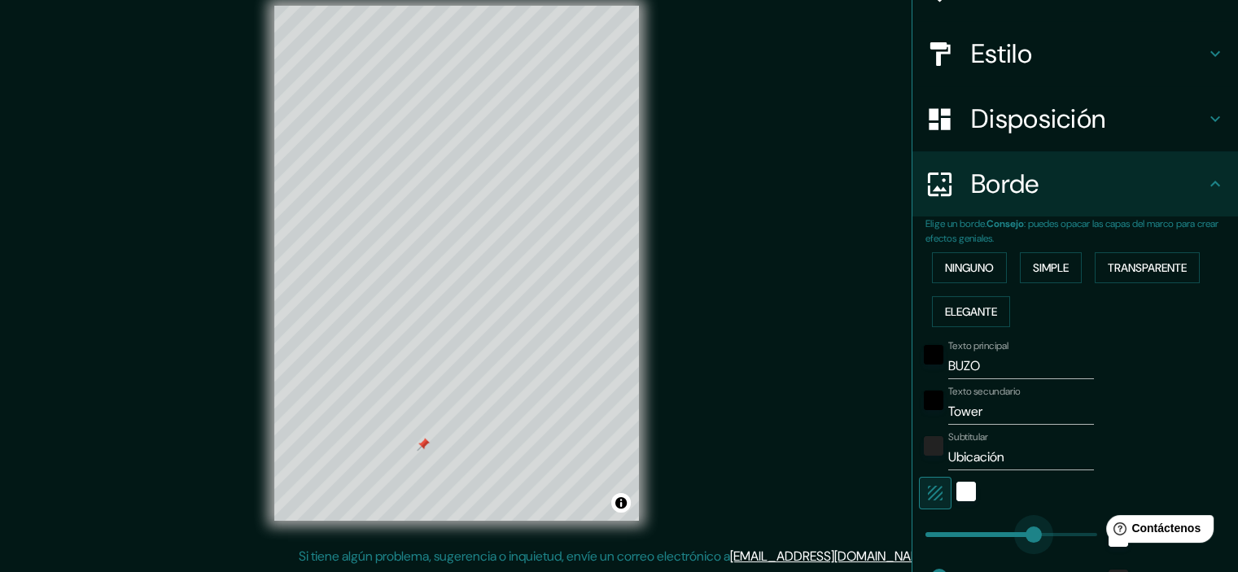
type input "307"
drag, startPoint x: 987, startPoint y: 532, endPoint x: 1030, endPoint y: 532, distance: 44.0
type input "36"
type input "1"
drag, startPoint x: 1030, startPoint y: 533, endPoint x: 913, endPoint y: 536, distance: 117.2
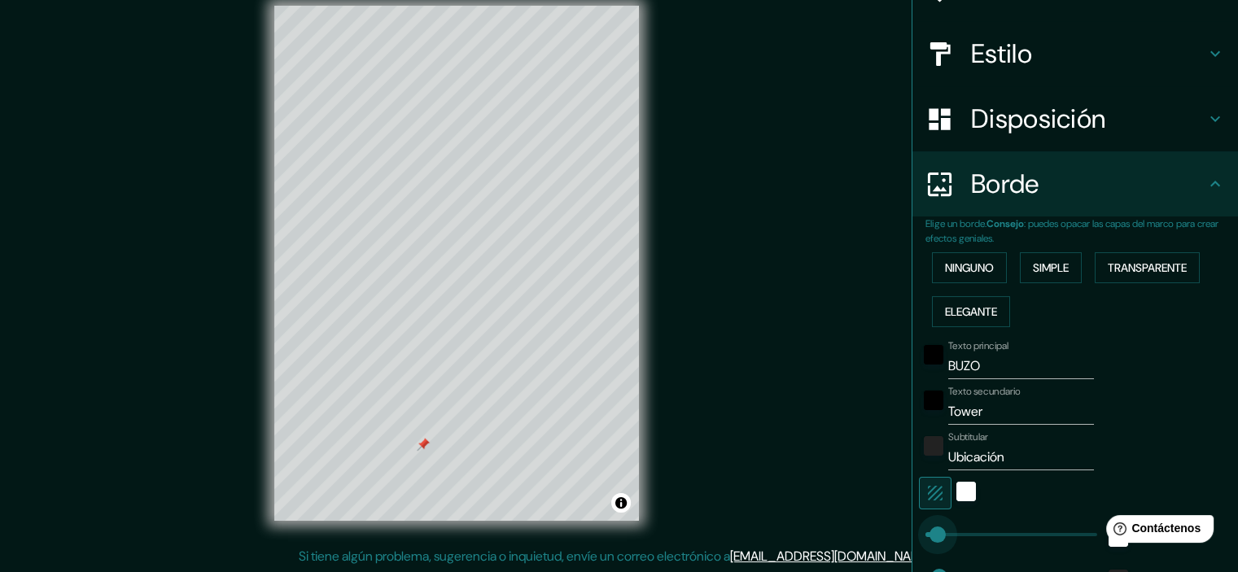
type input "36"
type input "71"
drag, startPoint x: 921, startPoint y: 536, endPoint x: 940, endPoint y: 536, distance: 19.5
type input "36"
type input "7"
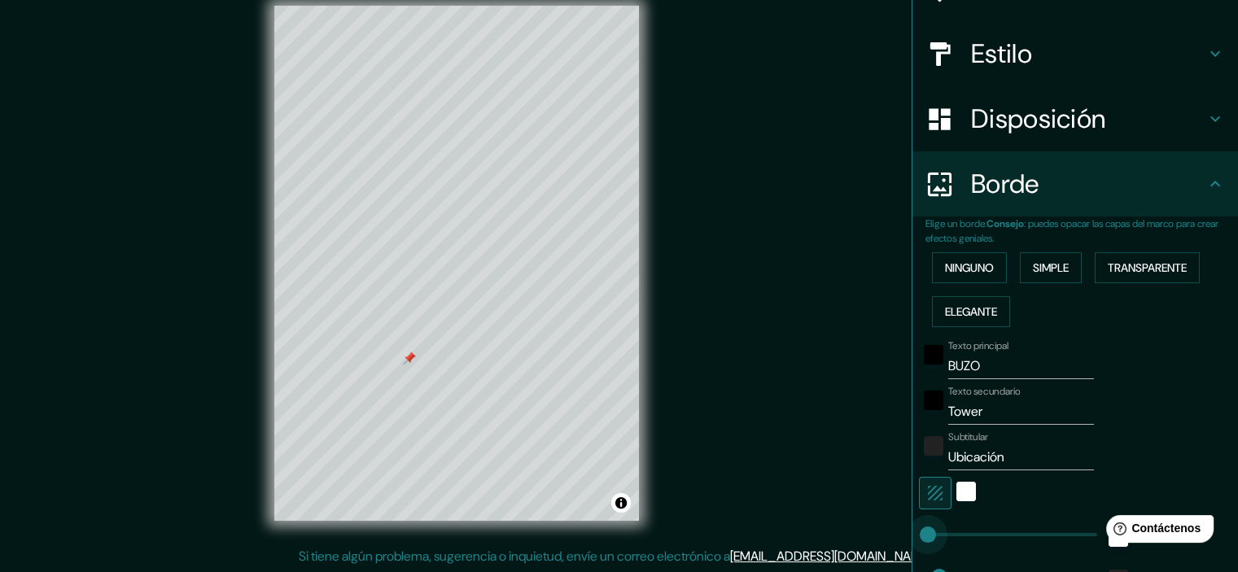
drag, startPoint x: 936, startPoint y: 533, endPoint x: 916, endPoint y: 532, distance: 20.4
type input "36"
type input "0"
drag, startPoint x: 918, startPoint y: 533, endPoint x: 888, endPoint y: 534, distance: 30.1
click at [924, 353] on div "negro" at bounding box center [934, 355] width 20 height 20
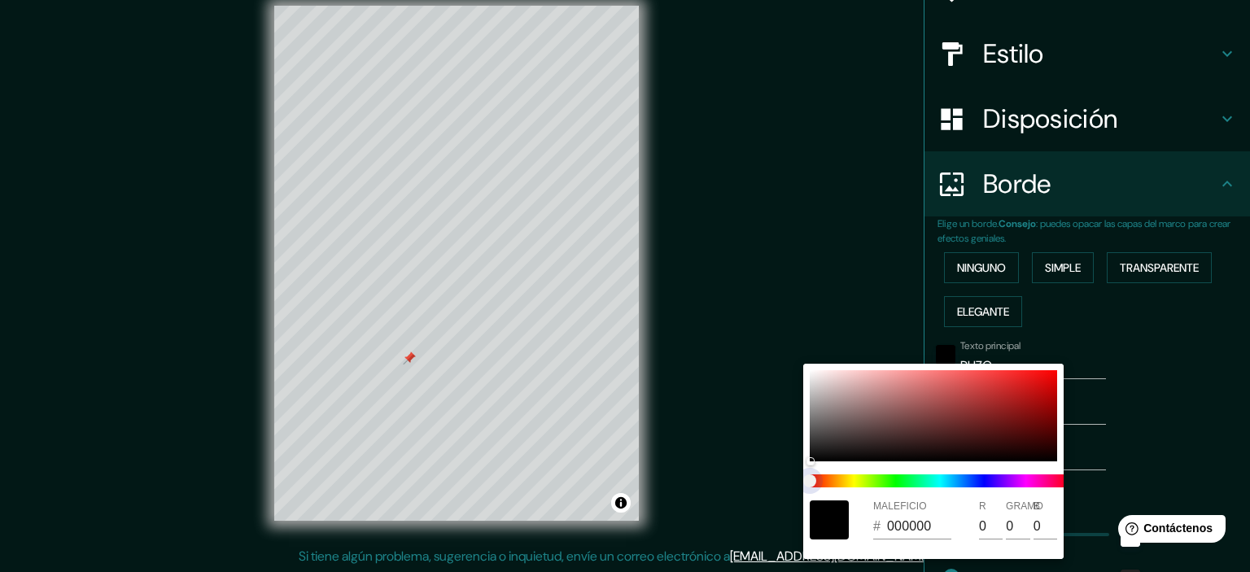
drag, startPoint x: 867, startPoint y: 484, endPoint x: 927, endPoint y: 484, distance: 60.2
click at [927, 484] on span at bounding box center [940, 481] width 260 height 13
click at [750, 222] on div at bounding box center [625, 286] width 1250 height 572
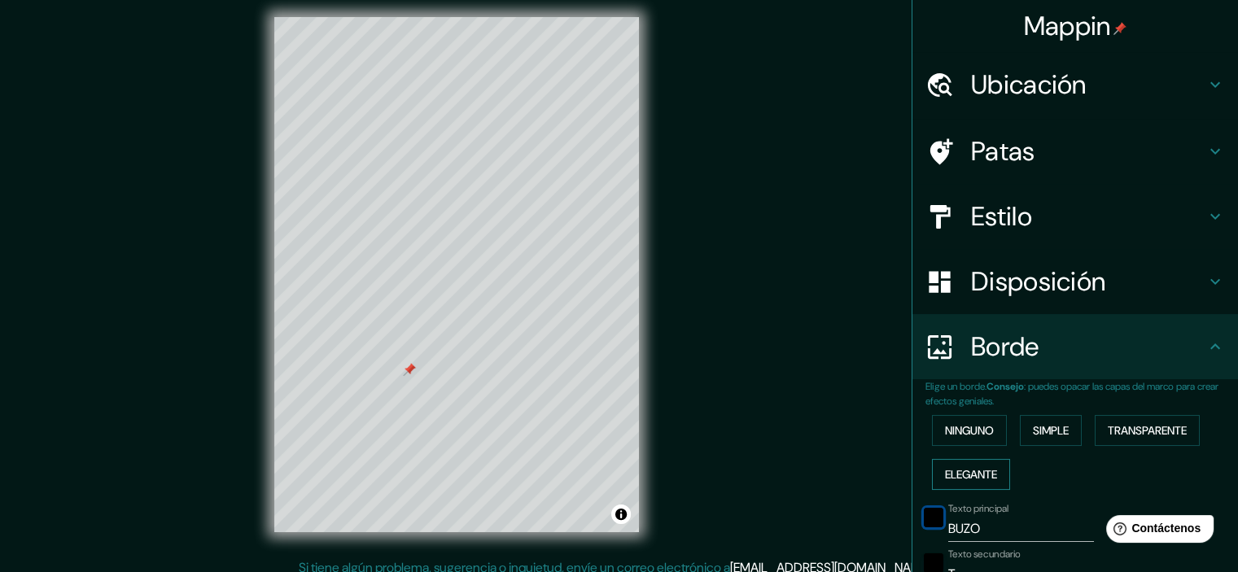
scroll to position [0, 0]
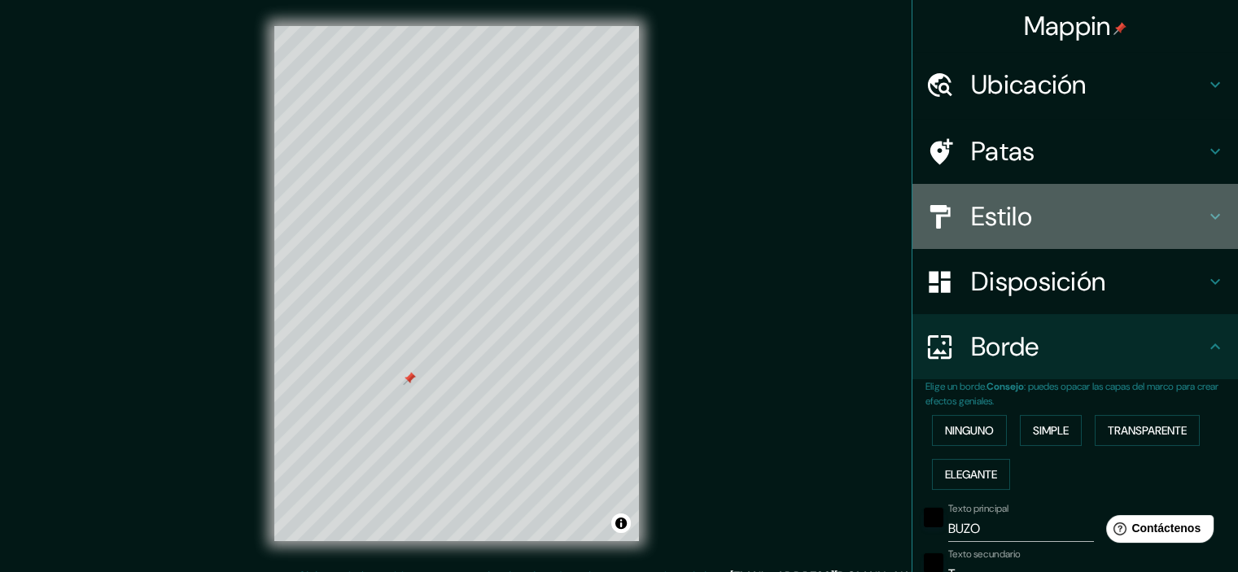
click at [1138, 216] on h4 "Estilo" at bounding box center [1088, 216] width 234 height 33
type input "36"
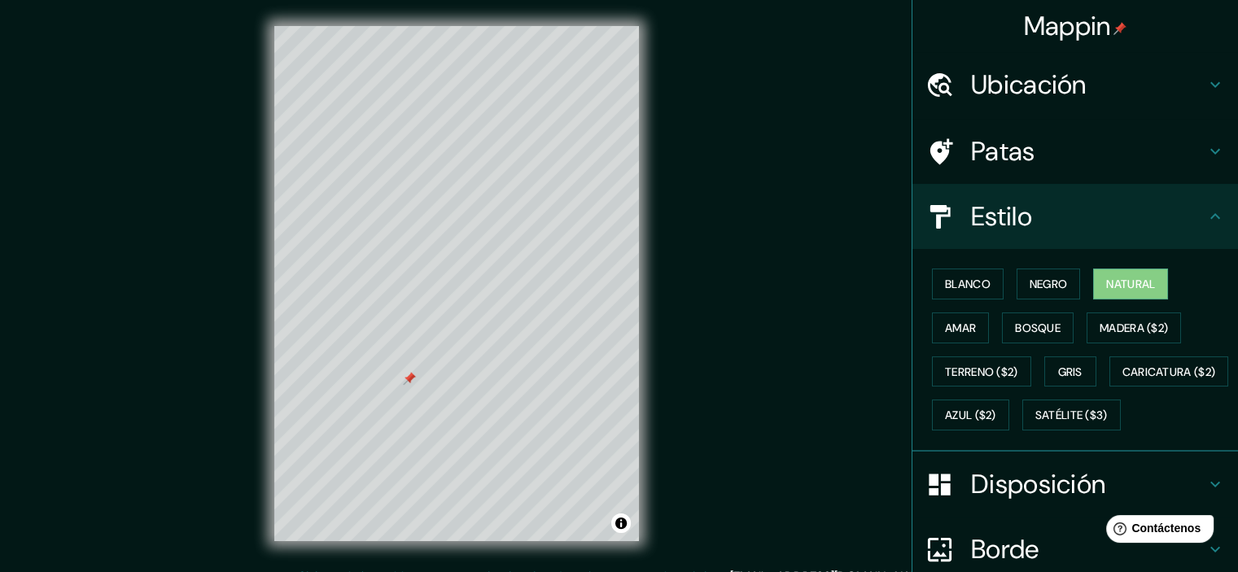
click at [1138, 216] on h4 "Estilo" at bounding box center [1088, 216] width 234 height 33
click at [945, 334] on font "Amar" at bounding box center [960, 328] width 31 height 15
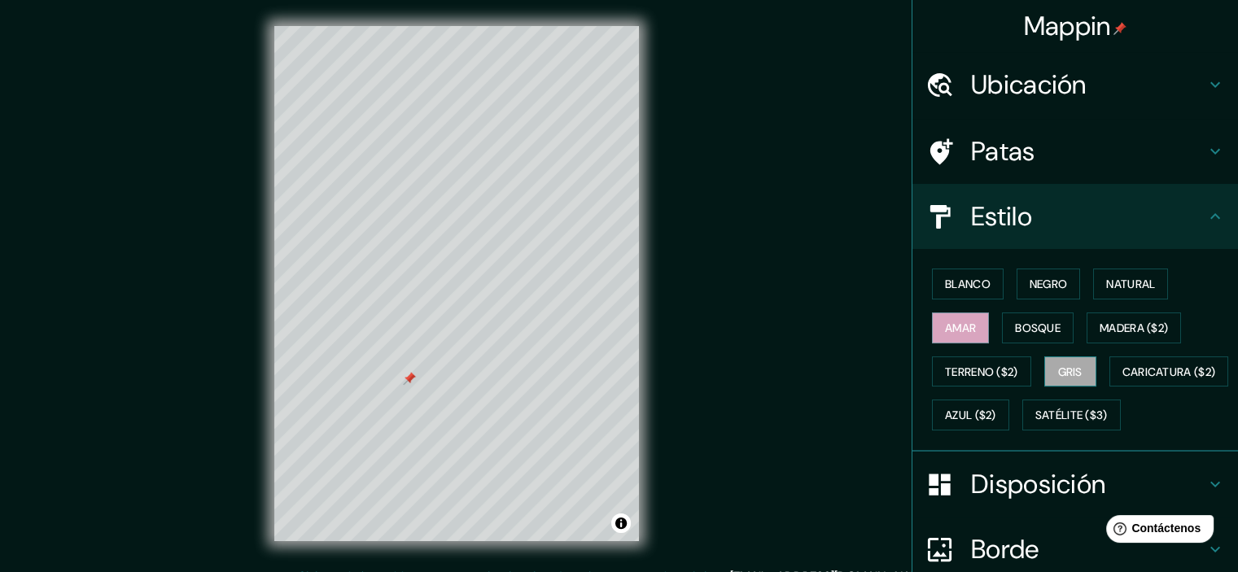
click at [1058, 366] on font "Gris" at bounding box center [1070, 372] width 24 height 15
click at [1044, 278] on font "Negro" at bounding box center [1049, 284] width 38 height 15
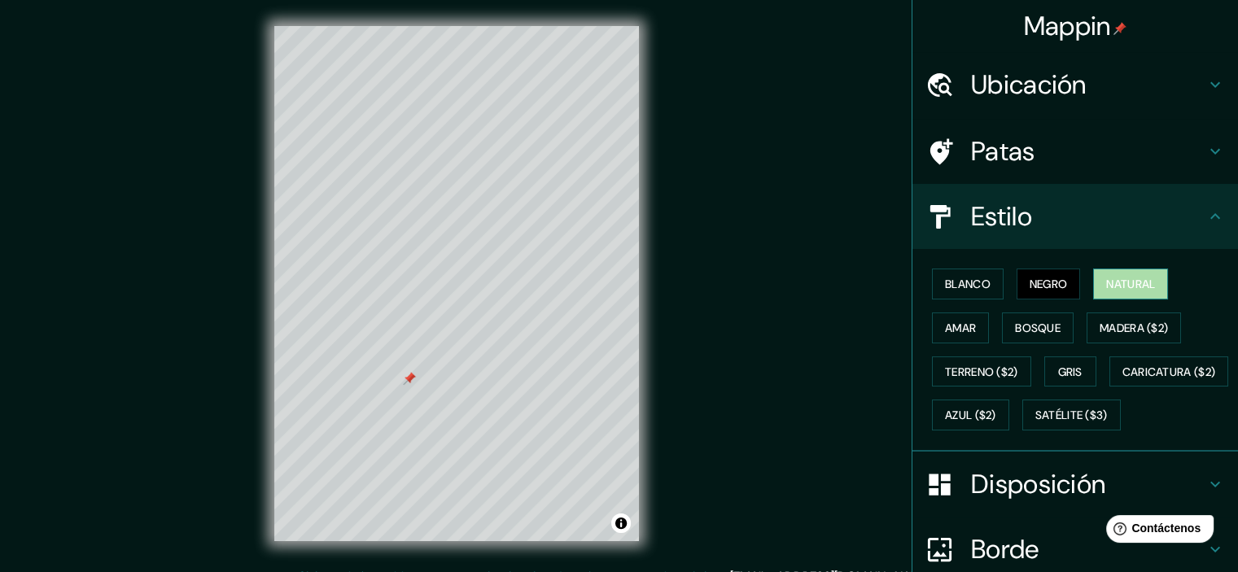
click at [1129, 282] on font "Natural" at bounding box center [1130, 284] width 49 height 15
click at [959, 286] on font "Blanco" at bounding box center [968, 284] width 46 height 15
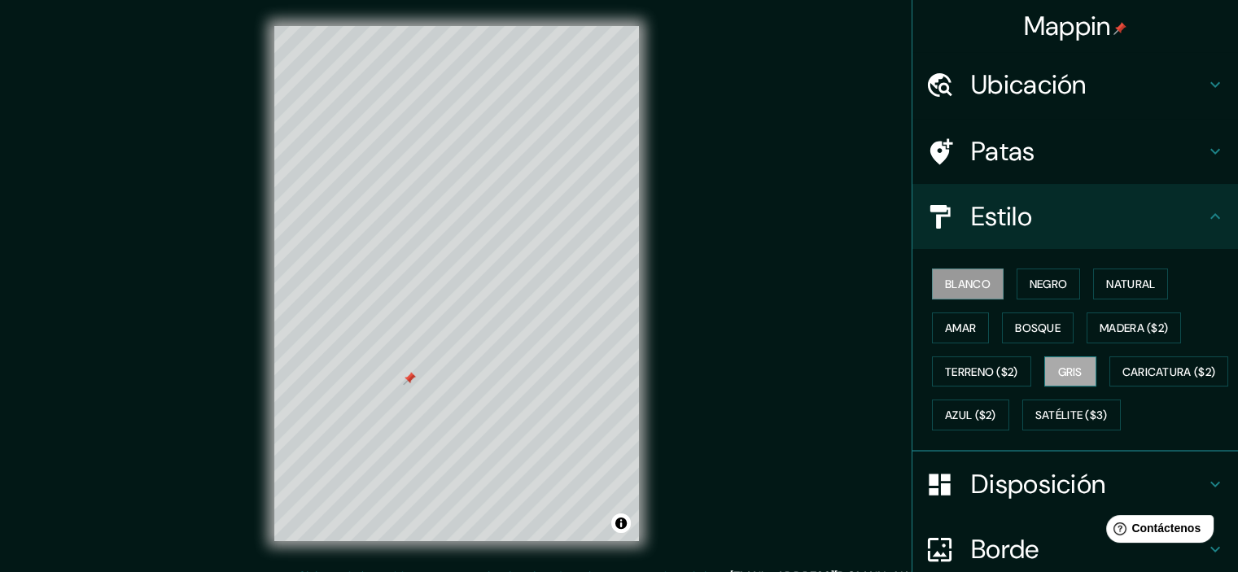
click at [1074, 370] on font "Gris" at bounding box center [1070, 372] width 24 height 15
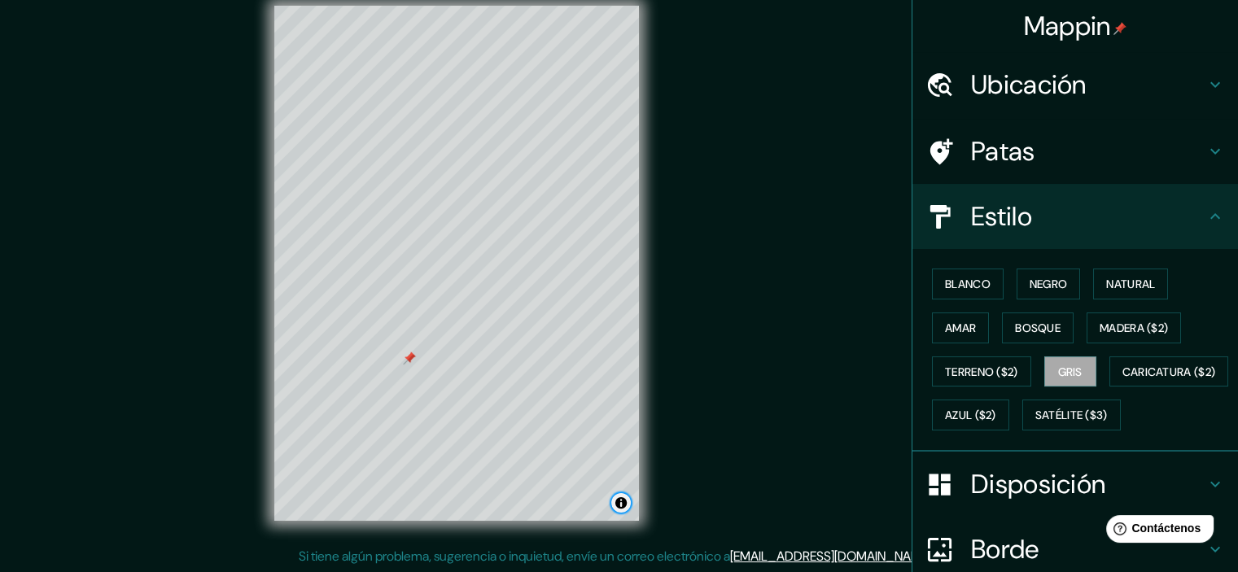
click at [622, 505] on button "Activar o desactivar atribución" at bounding box center [621, 503] width 20 height 20
click at [1106, 292] on font "Natural" at bounding box center [1130, 283] width 49 height 21
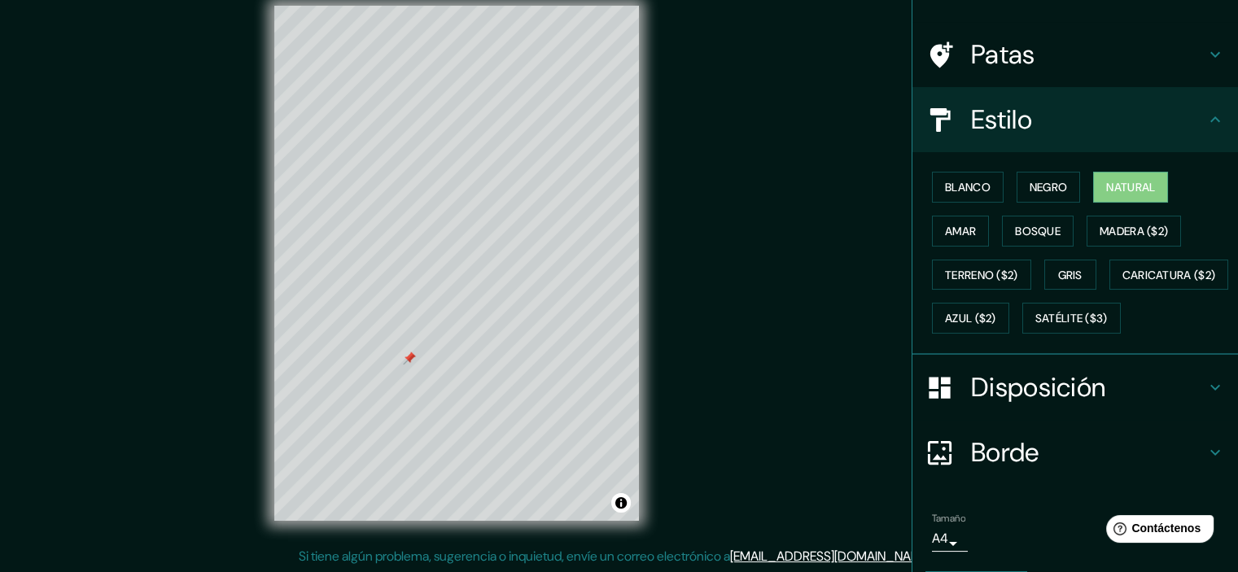
scroll to position [187, 0]
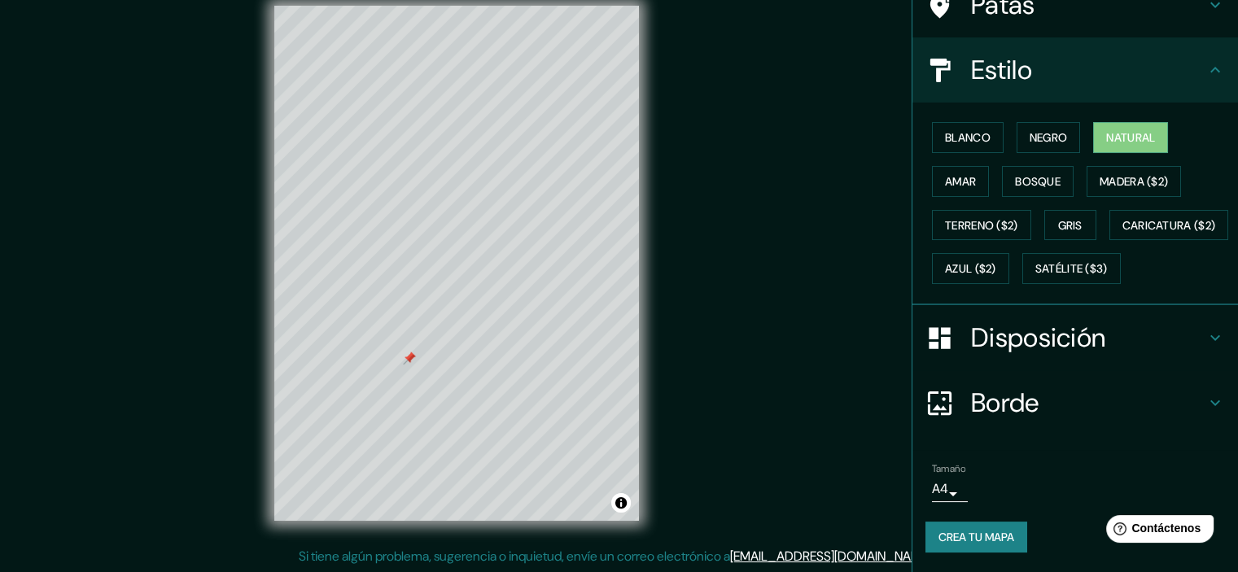
click at [972, 543] on font "Crea tu mapa" at bounding box center [977, 537] width 76 height 15
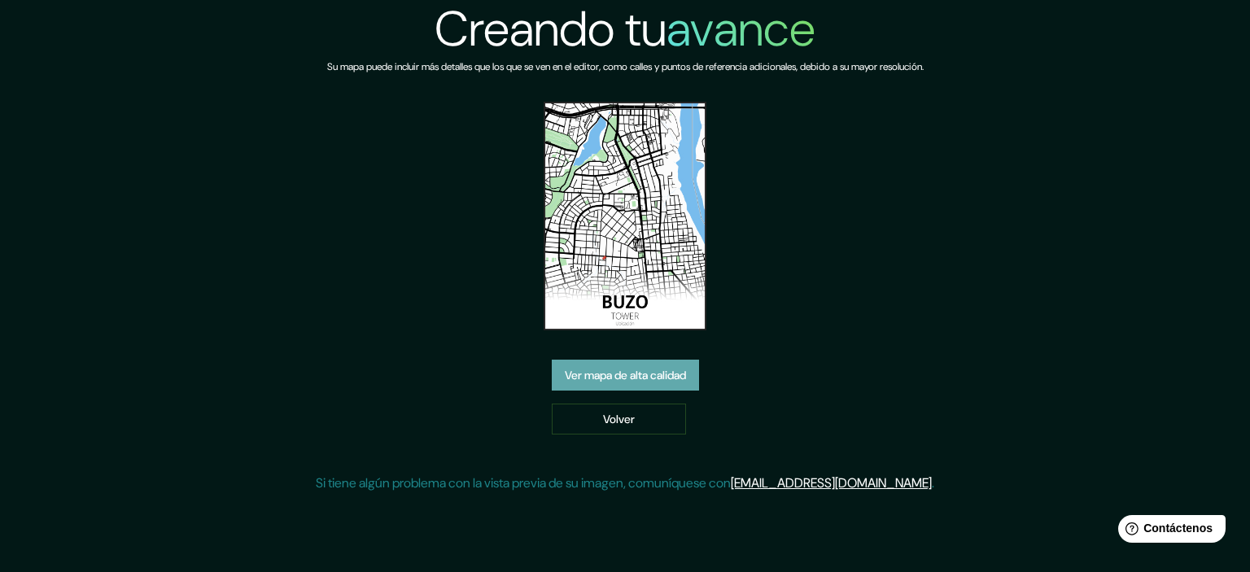
click at [615, 367] on font "Ver mapa de alta calidad" at bounding box center [625, 375] width 121 height 21
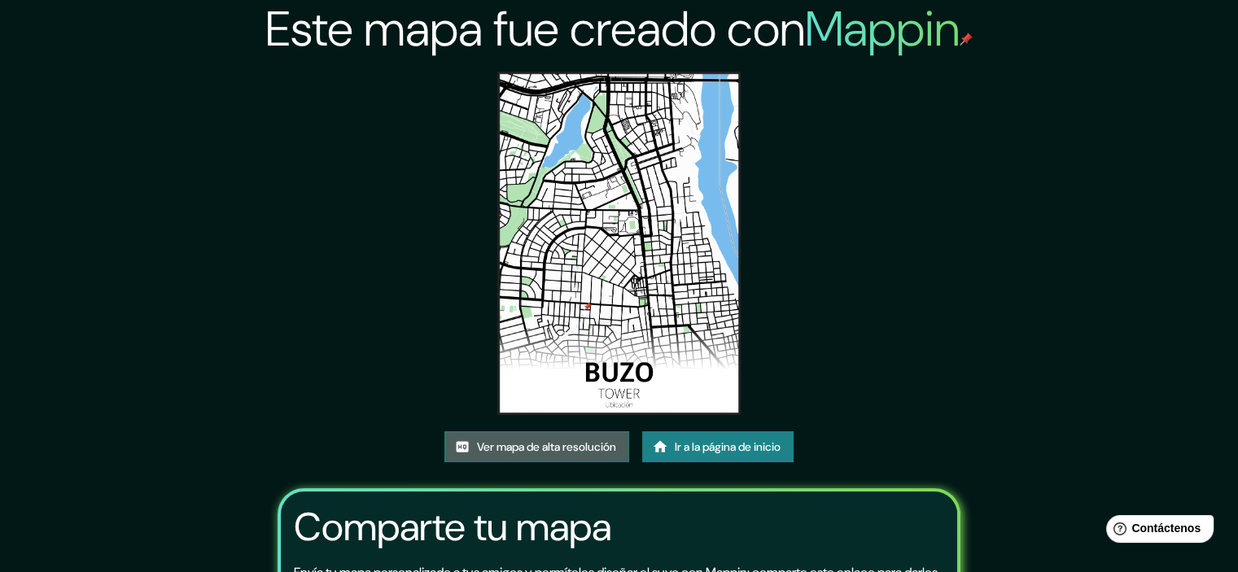
click at [524, 454] on font "Ver mapa de alta resolución" at bounding box center [546, 446] width 139 height 21
click at [653, 199] on img at bounding box center [618, 243] width 243 height 343
